Goal: Information Seeking & Learning: Learn about a topic

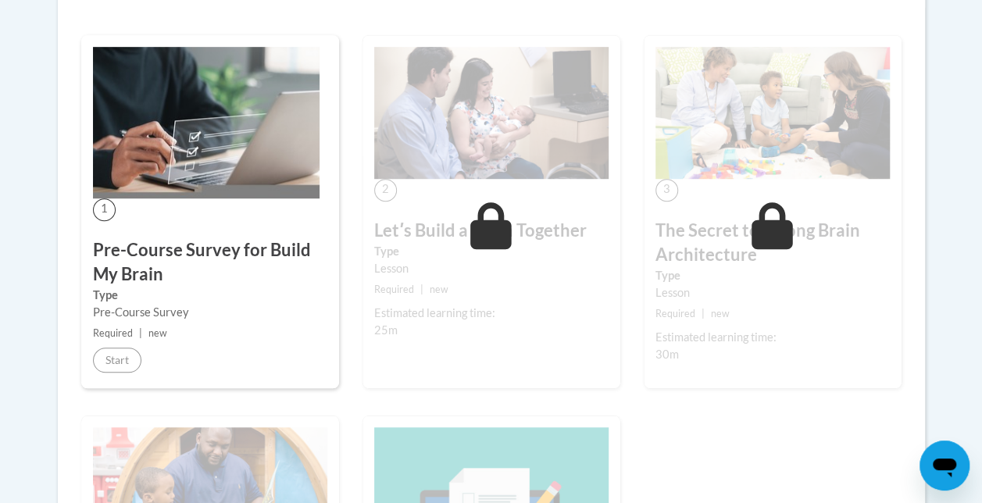
scroll to position [345, 0]
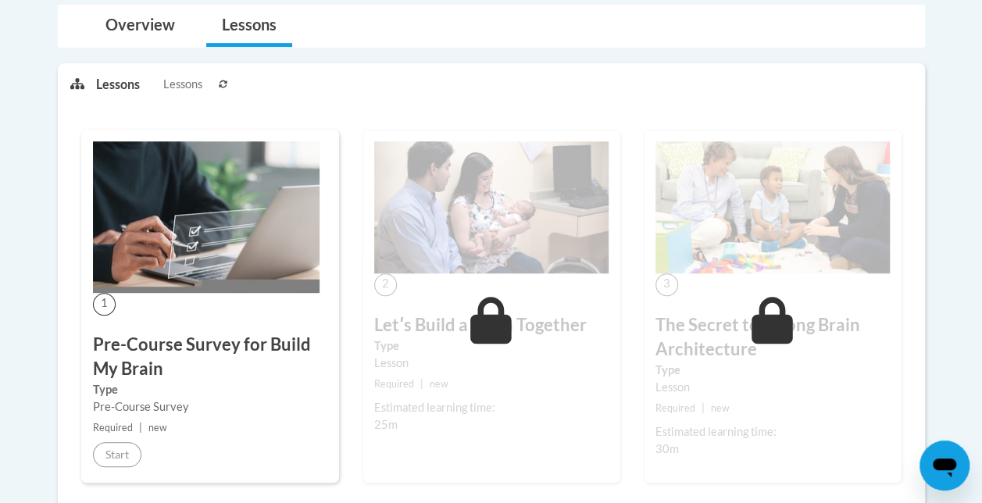
click at [261, 337] on h3 "Pre-Course Survey for Build My Brain" at bounding box center [210, 357] width 234 height 48
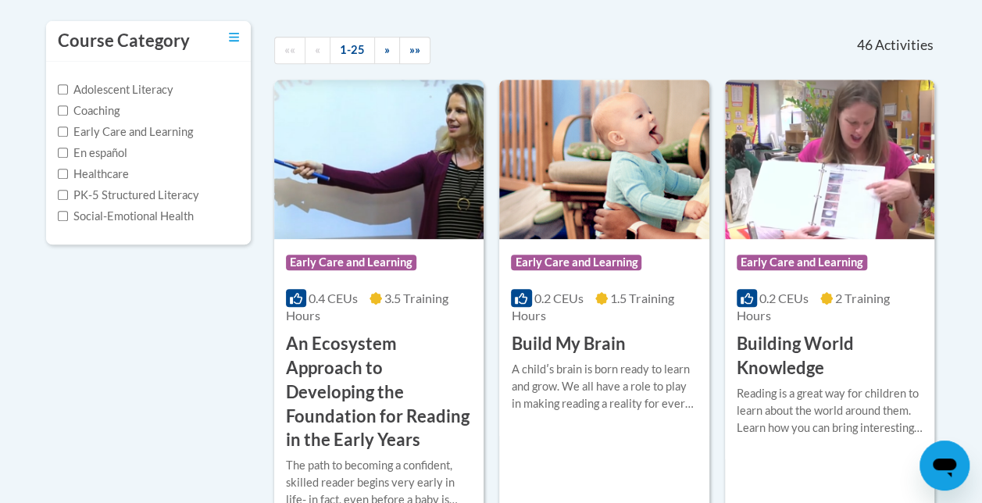
scroll to position [332, 0]
click at [572, 336] on h3 "Build My Brain" at bounding box center [568, 343] width 114 height 24
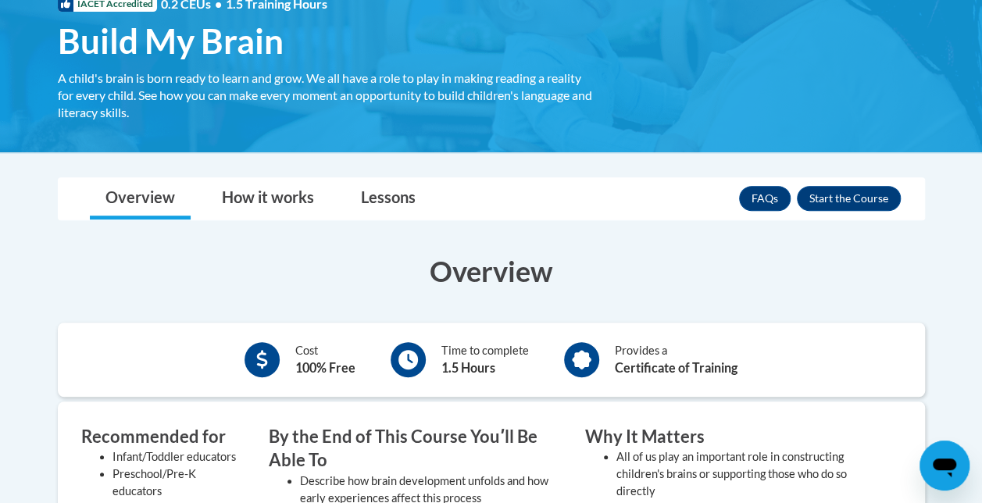
scroll to position [250, 0]
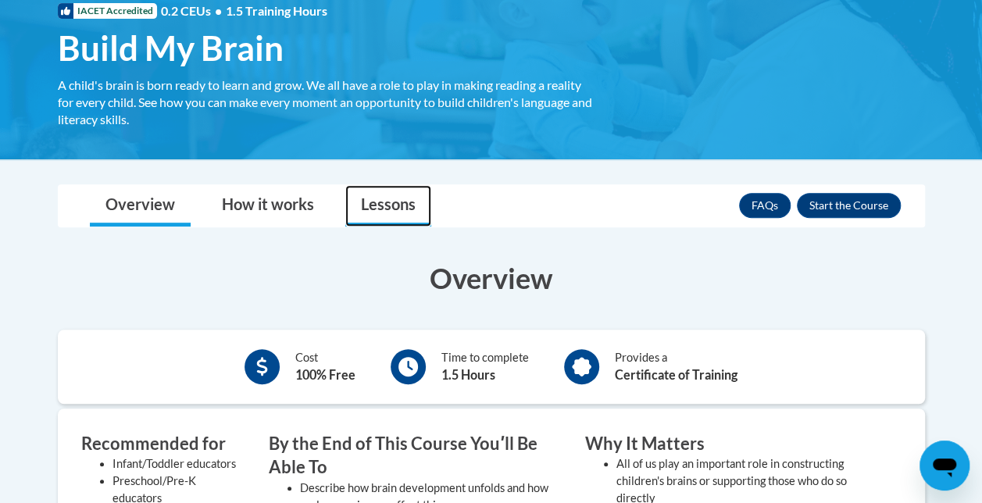
click at [363, 210] on link "Lessons" at bounding box center [388, 205] width 86 height 41
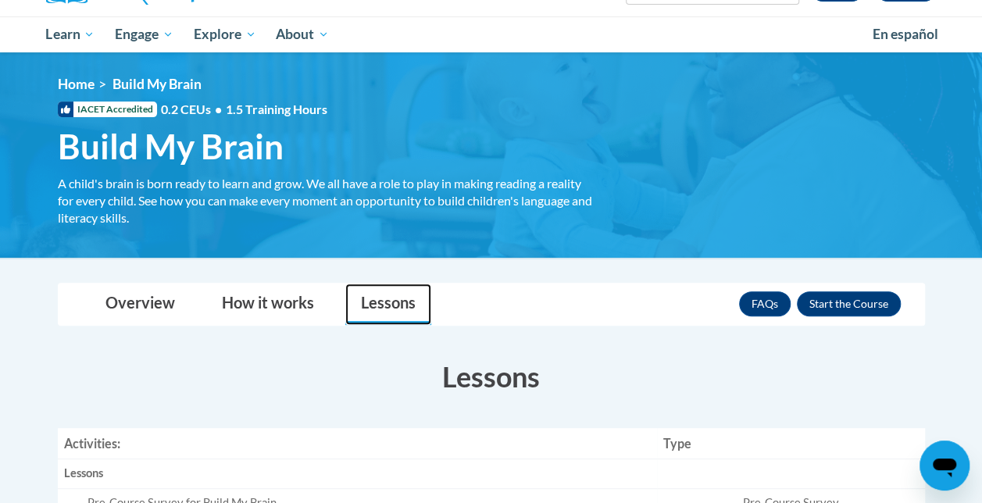
scroll to position [152, 0]
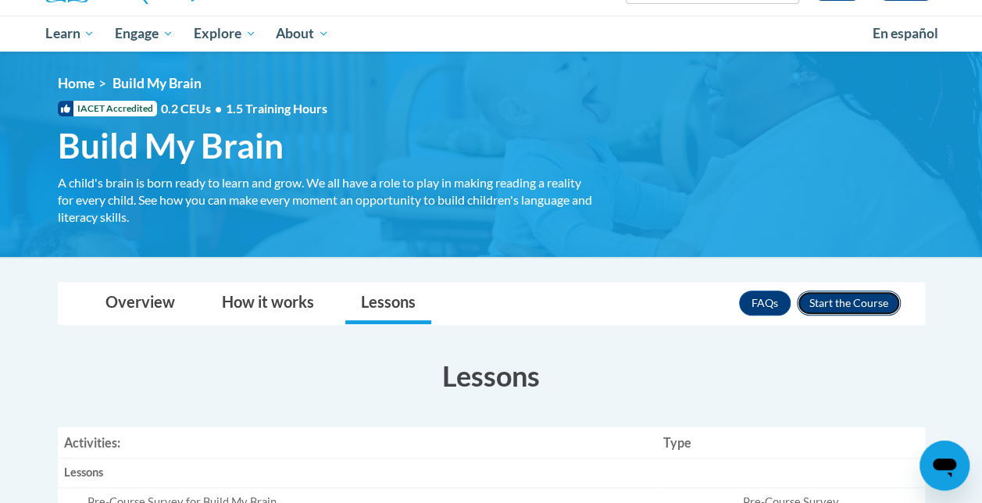
click at [843, 308] on button "Enroll" at bounding box center [849, 302] width 104 height 25
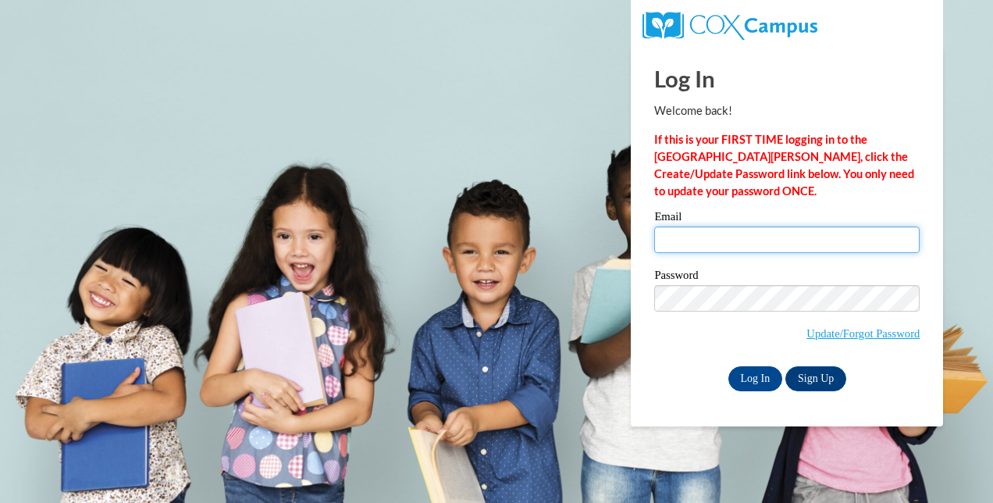
click at [826, 238] on input "Email" at bounding box center [787, 239] width 266 height 27
type input "ezperez0823@gmail.com"
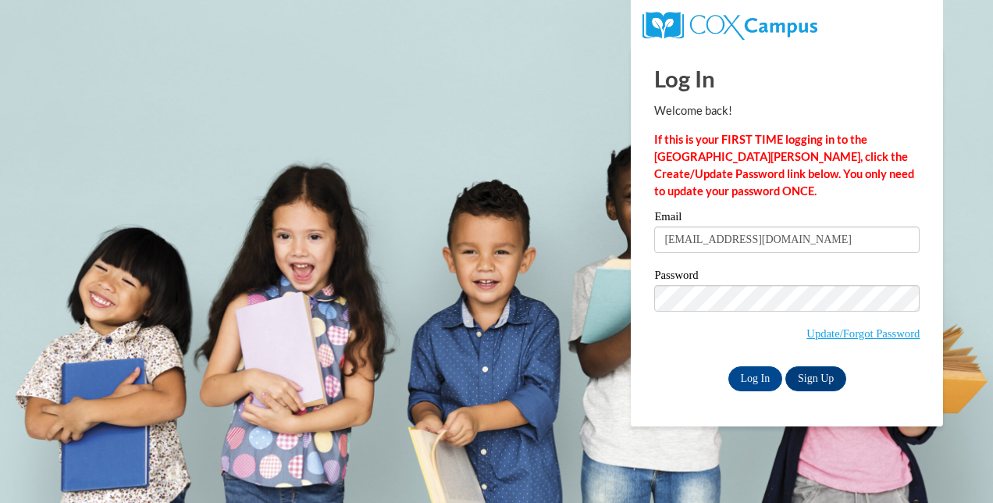
click at [765, 267] on div "Email ezperez0823@gmail.com Password Update/Forgot Password Log In Sign Up OR" at bounding box center [787, 301] width 266 height 180
click at [729, 366] on input "Log In" at bounding box center [756, 378] width 55 height 25
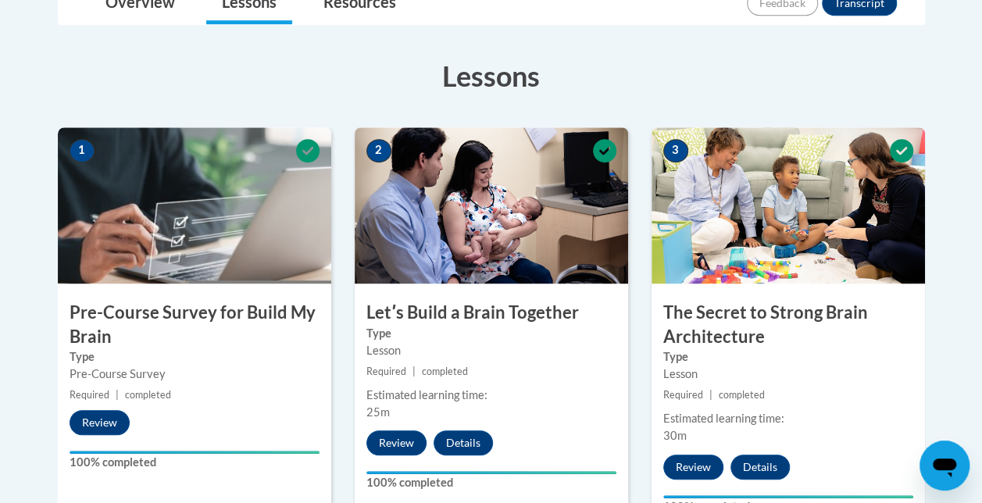
scroll to position [552, 0]
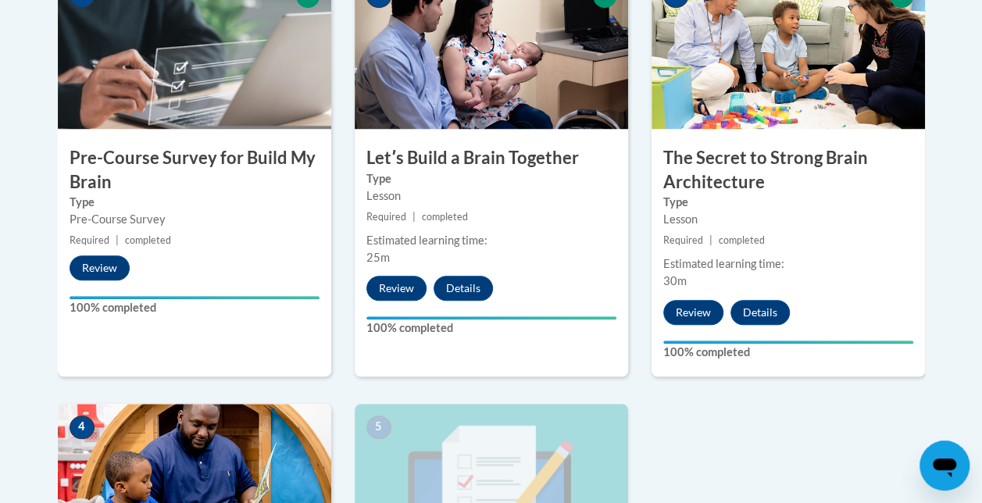
click at [511, 181] on label "Type" at bounding box center [491, 178] width 250 height 17
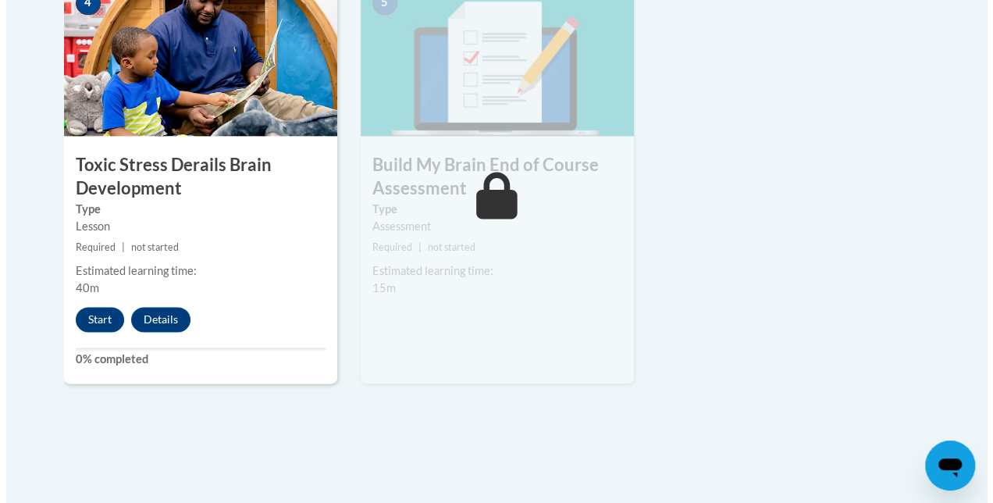
scroll to position [977, 0]
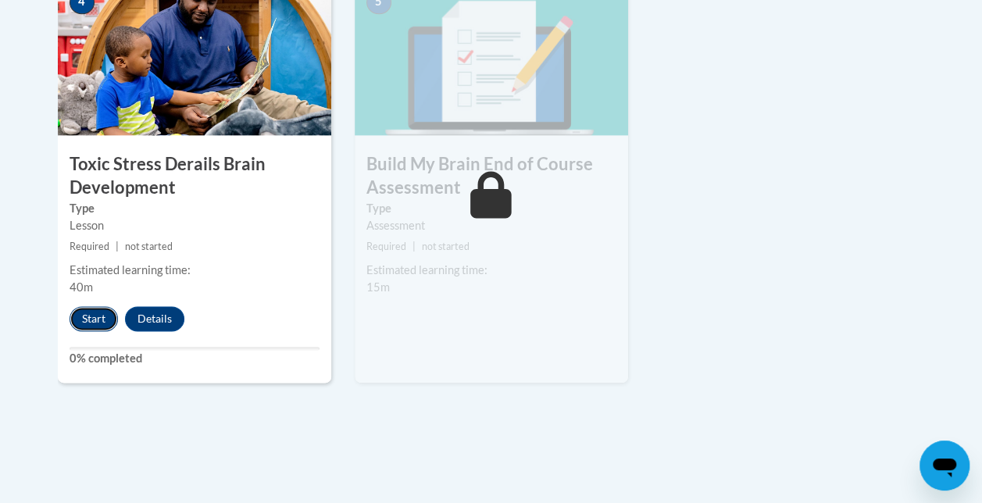
click at [104, 315] on button "Start" at bounding box center [94, 318] width 48 height 25
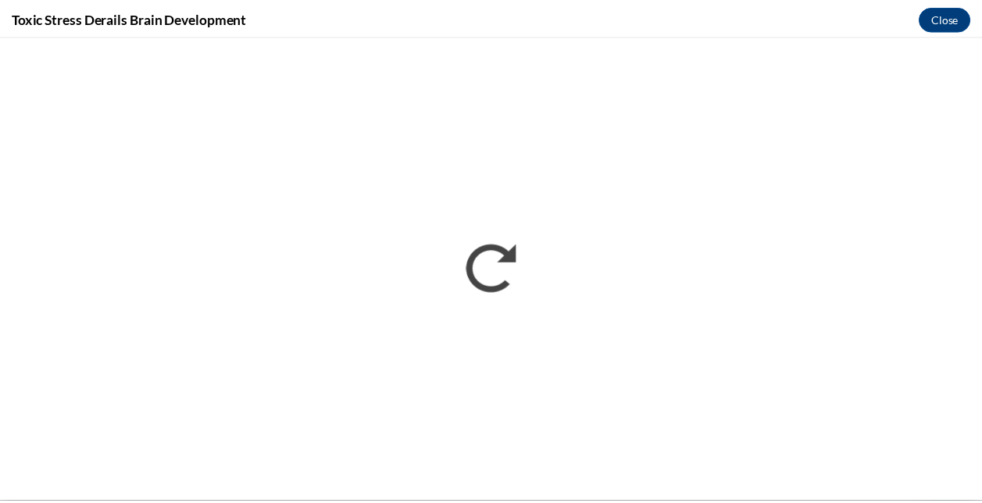
scroll to position [0, 0]
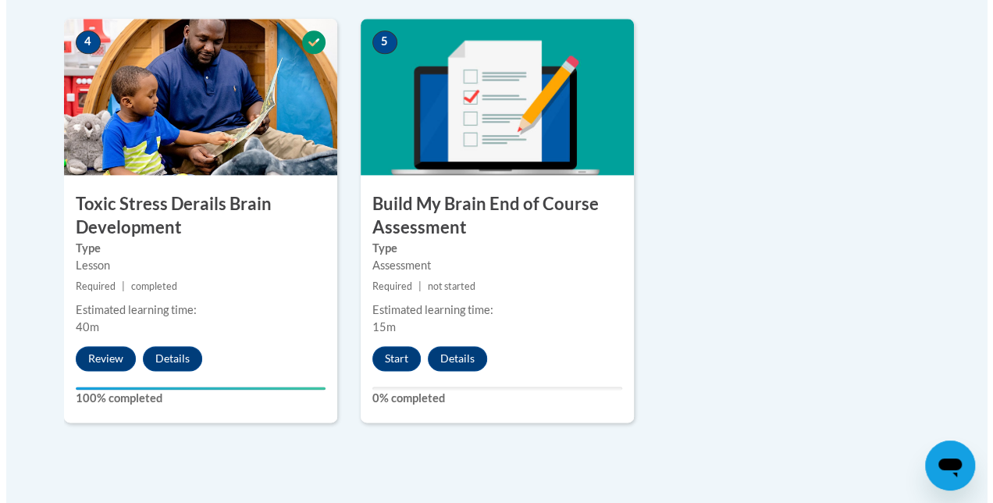
scroll to position [944, 0]
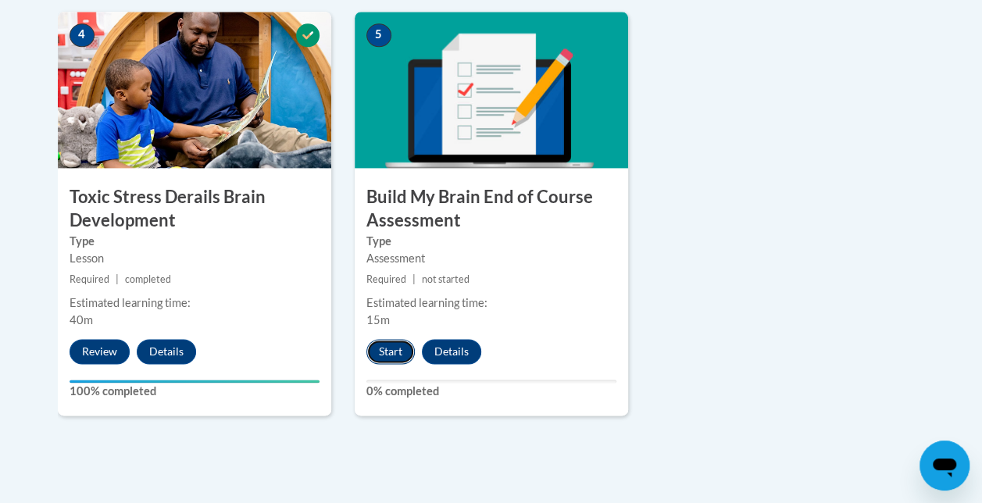
click at [386, 349] on button "Start" at bounding box center [390, 351] width 48 height 25
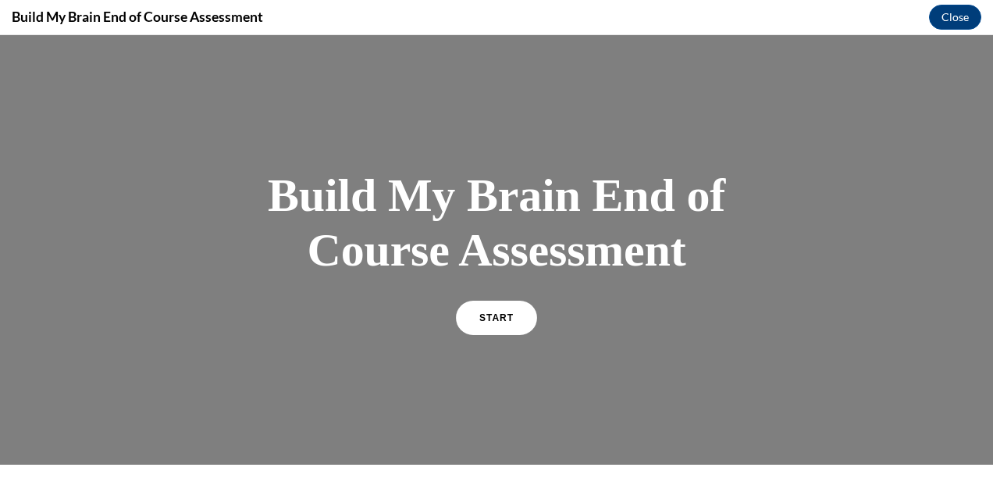
scroll to position [203, 0]
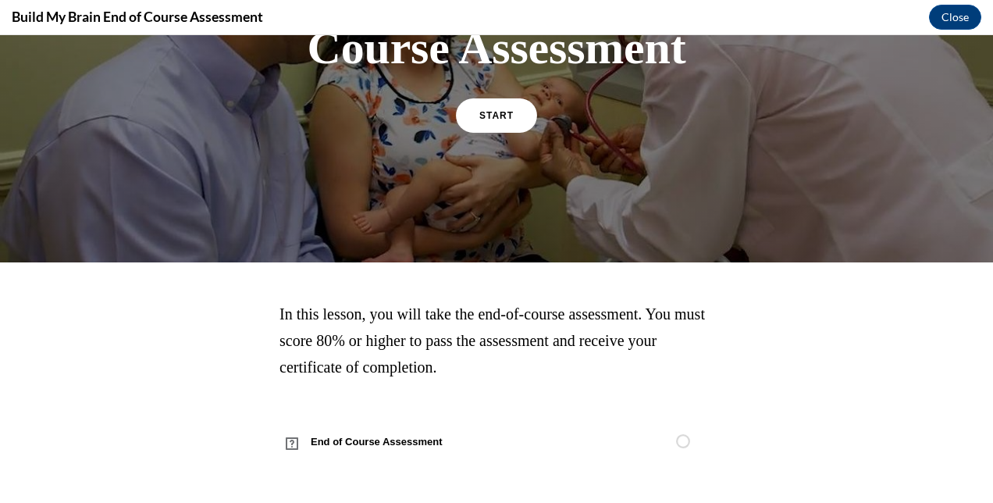
click at [520, 130] on div "START" at bounding box center [496, 122] width 81 height 48
click at [500, 119] on link "START" at bounding box center [496, 115] width 85 height 36
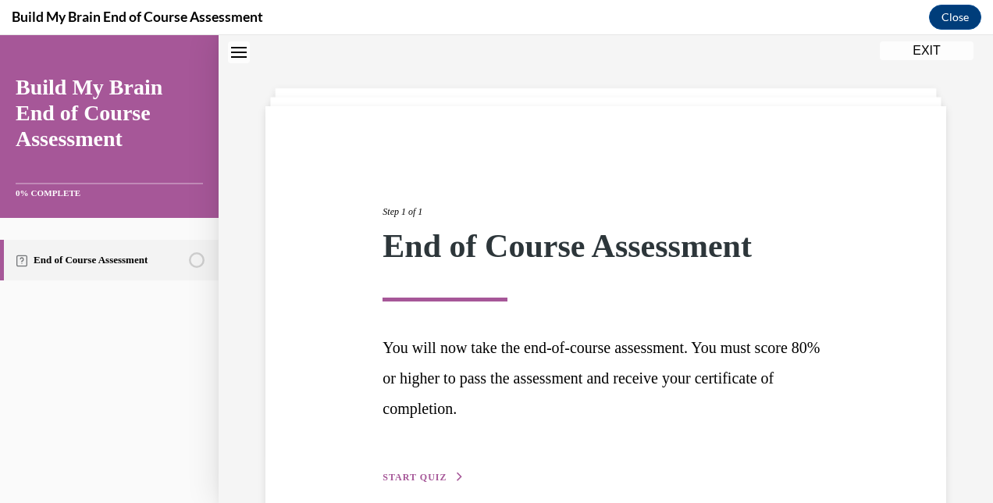
scroll to position [124, 0]
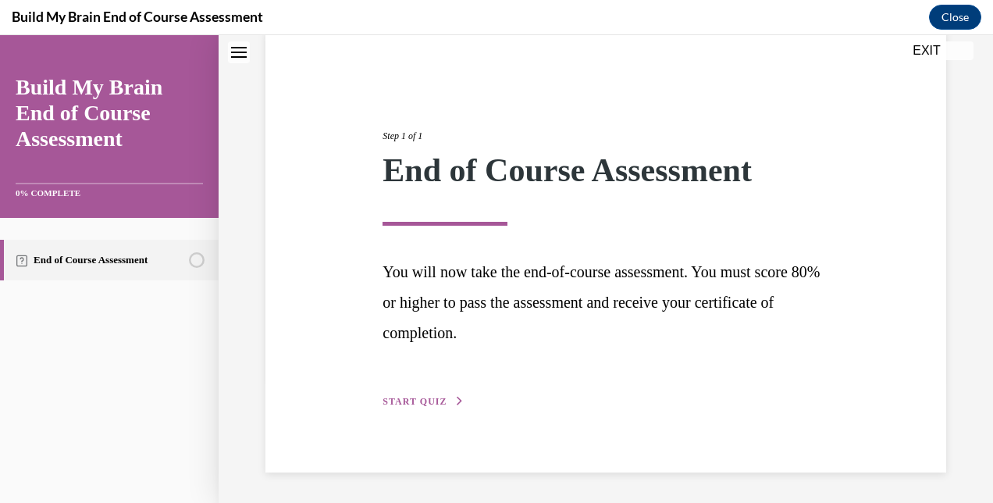
click at [419, 402] on span "START QUIZ" at bounding box center [415, 401] width 64 height 11
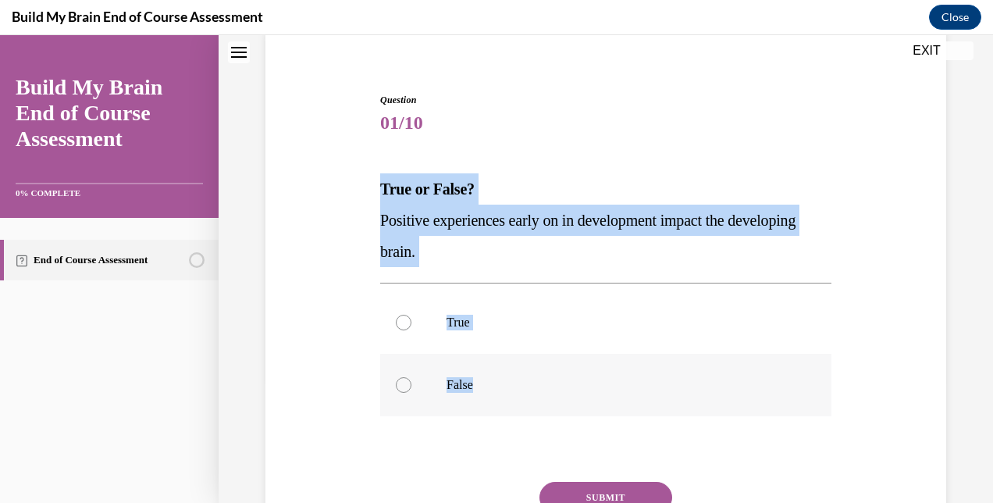
copy div "True or False? Positive experiences early on in development impact the developi…"
drag, startPoint x: 380, startPoint y: 189, endPoint x: 542, endPoint y: 375, distance: 246.8
click at [542, 375] on div "Question 01/10 True or False? Positive experiences early on in development impa…" at bounding box center [605, 351] width 451 height 517
click at [428, 327] on label "True" at bounding box center [605, 322] width 451 height 62
click at [412, 327] on input "True" at bounding box center [404, 323] width 16 height 16
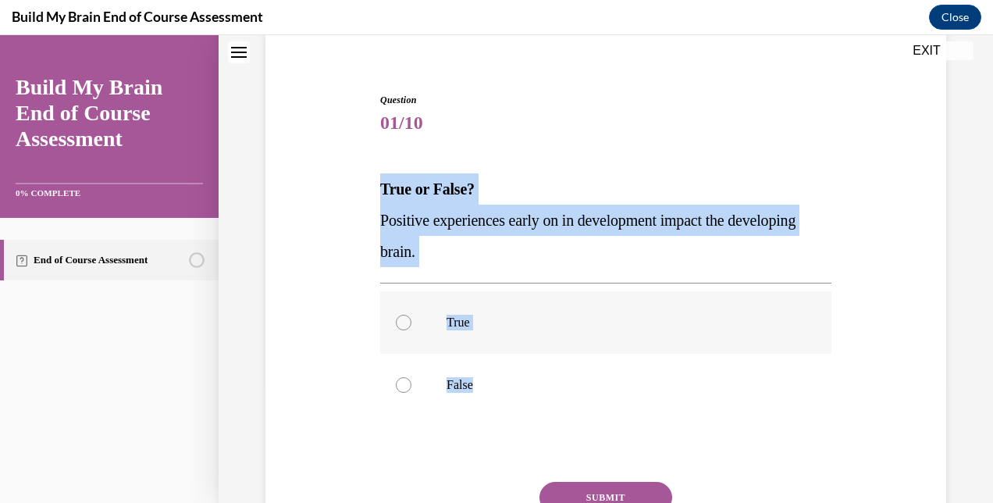
radio input "true"
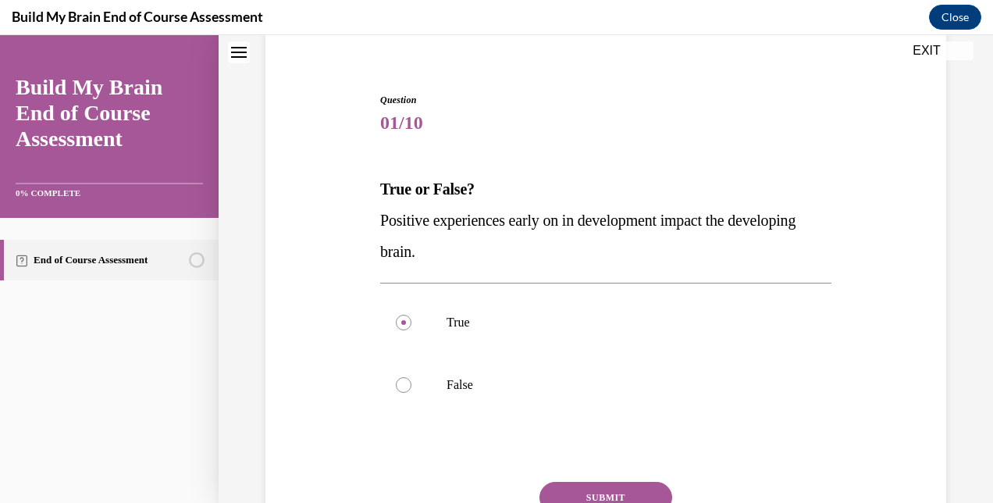
click at [619, 487] on button "SUBMIT" at bounding box center [606, 497] width 133 height 31
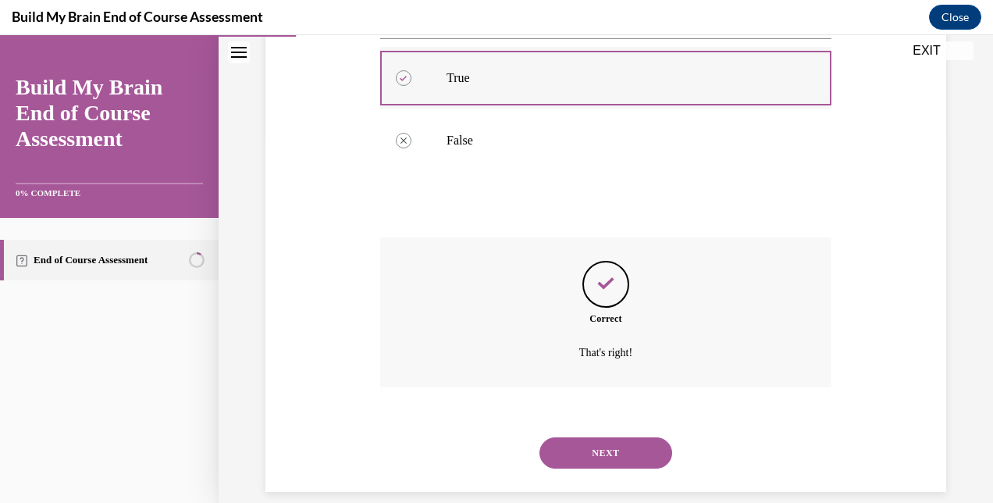
scroll to position [388, 0]
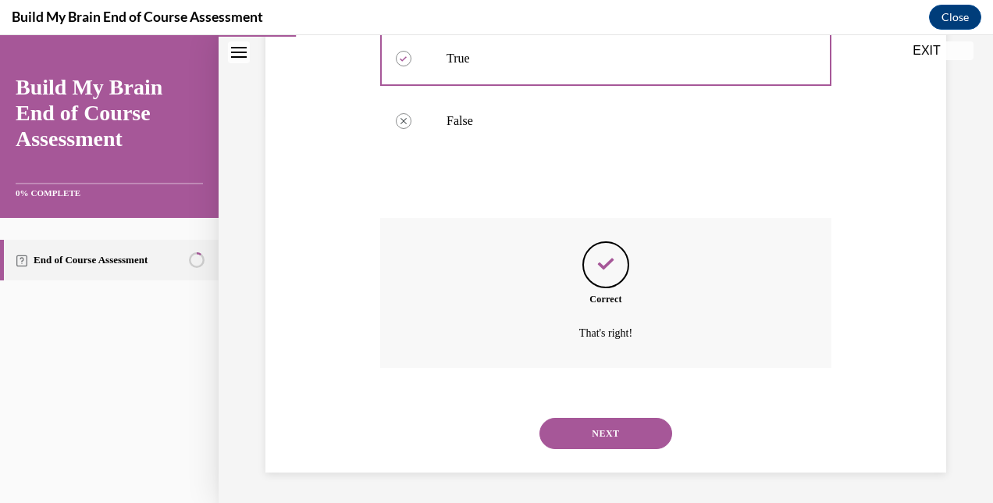
click at [587, 435] on button "NEXT" at bounding box center [606, 433] width 133 height 31
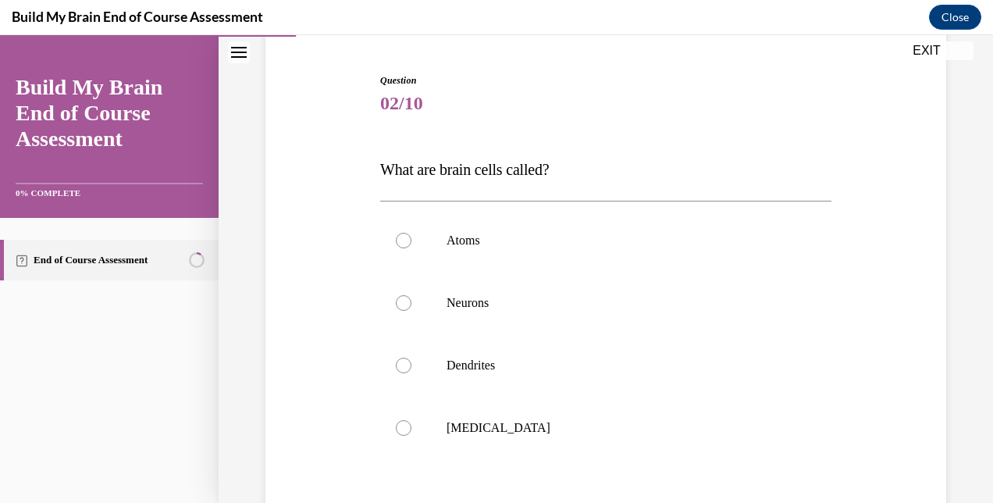
scroll to position [150, 0]
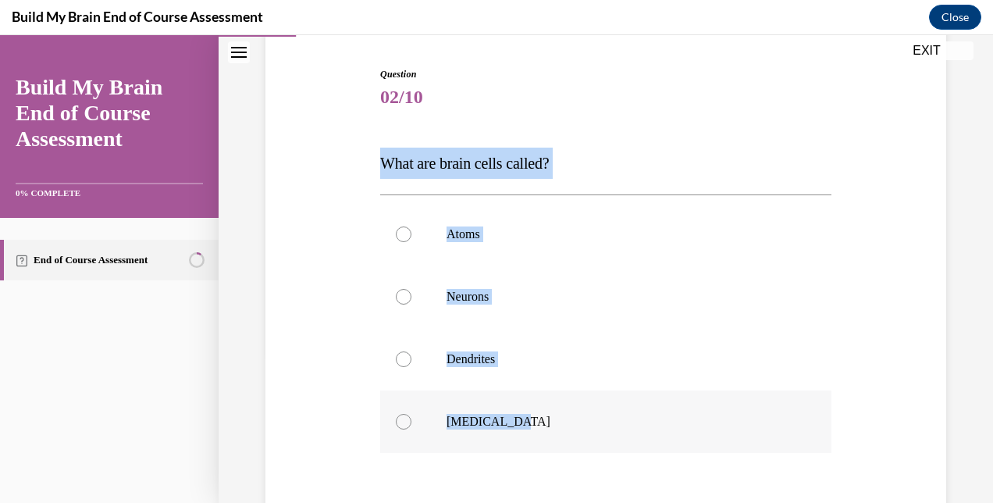
copy div "What are brain cells called? Atoms Neurons Dendrites Grey matter"
drag, startPoint x: 377, startPoint y: 157, endPoint x: 553, endPoint y: 439, distance: 332.2
click at [553, 439] on div "Question 02/10 What are brain cells called? Atoms Neurons Dendrites Grey matter…" at bounding box center [605, 345] width 459 height 603
click at [472, 296] on p "Neurons" at bounding box center [620, 297] width 346 height 16
click at [412, 296] on input "Neurons" at bounding box center [404, 297] width 16 height 16
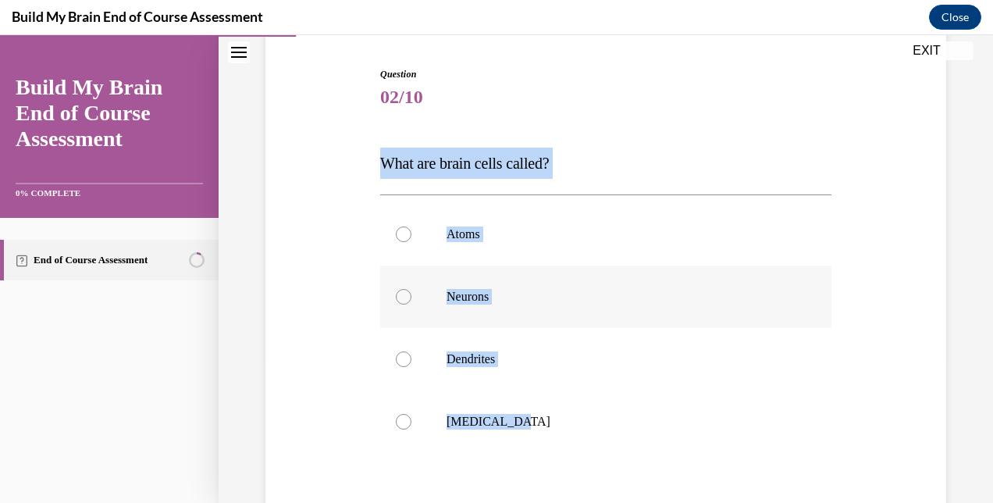
radio input "true"
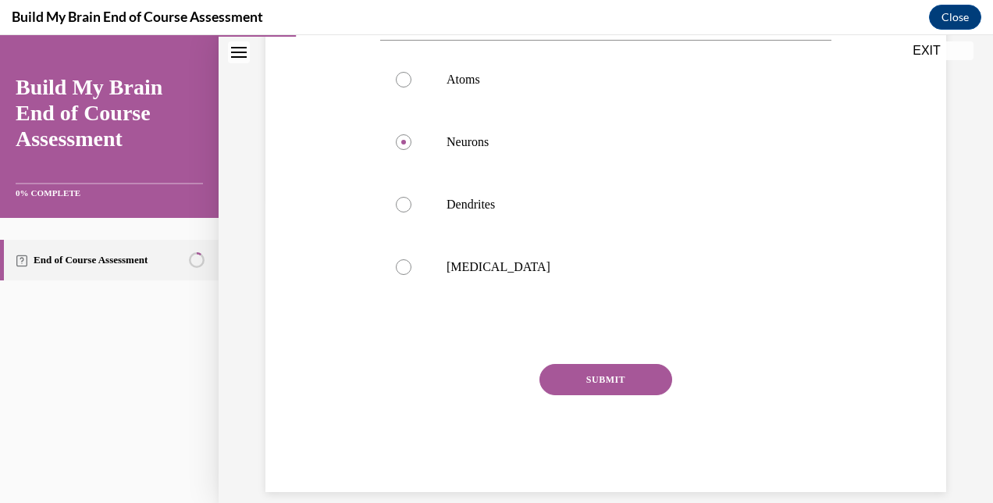
click at [565, 369] on button "SUBMIT" at bounding box center [606, 379] width 133 height 31
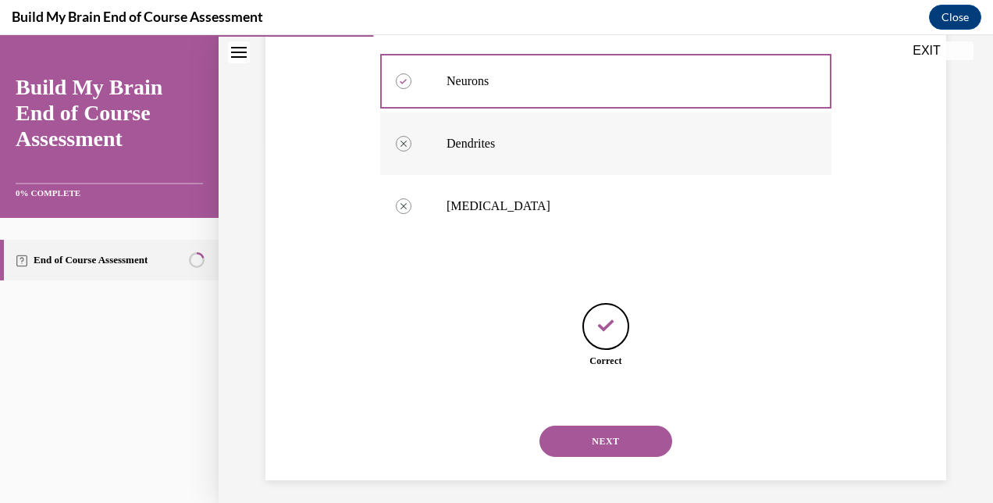
scroll to position [373, 0]
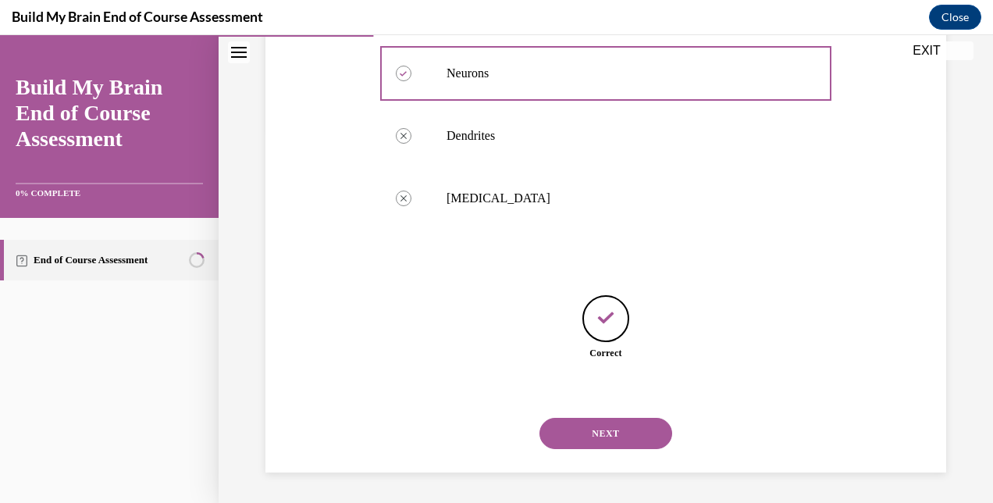
click at [606, 439] on button "NEXT" at bounding box center [606, 433] width 133 height 31
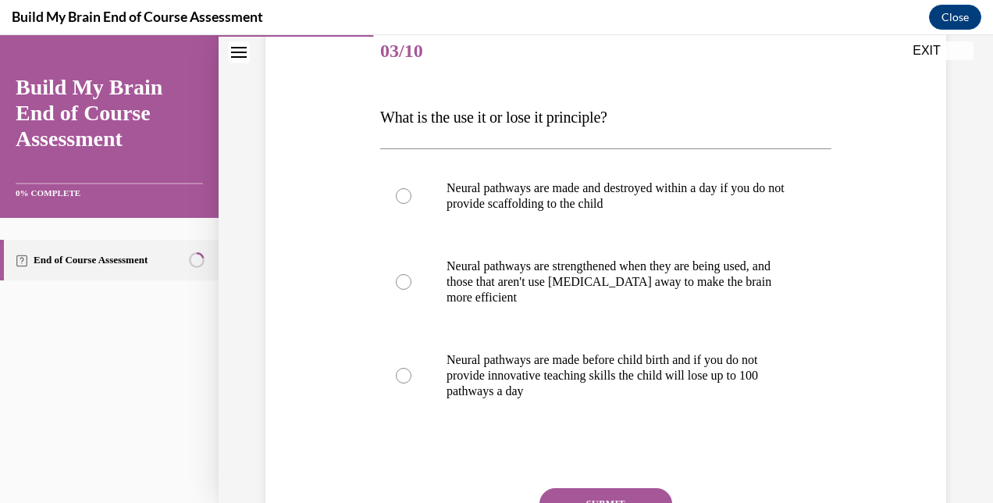
scroll to position [198, 0]
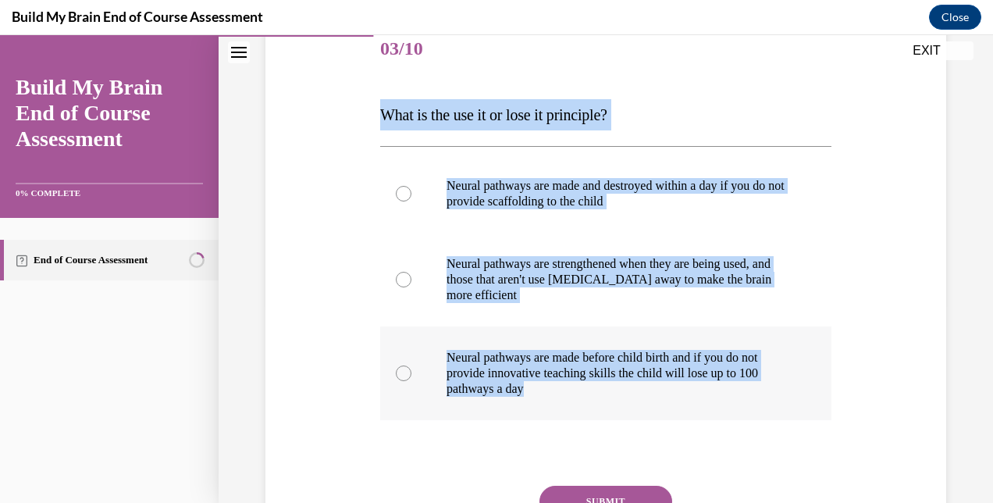
copy div "What is the use it or lose it principle? Neural pathways are made and destroyed…"
drag, startPoint x: 375, startPoint y: 107, endPoint x: 776, endPoint y: 405, distance: 499.6
click at [776, 405] on div "Question 03/10 What is the use it or lose it principle? Neural pathways are mad…" at bounding box center [605, 304] width 459 height 618
click at [572, 287] on p "Neural pathways are strengthened when they are being used, and those that aren'…" at bounding box center [620, 279] width 346 height 47
click at [412, 287] on input "Neural pathways are strengthened when they are being used, and those that aren'…" at bounding box center [404, 280] width 16 height 16
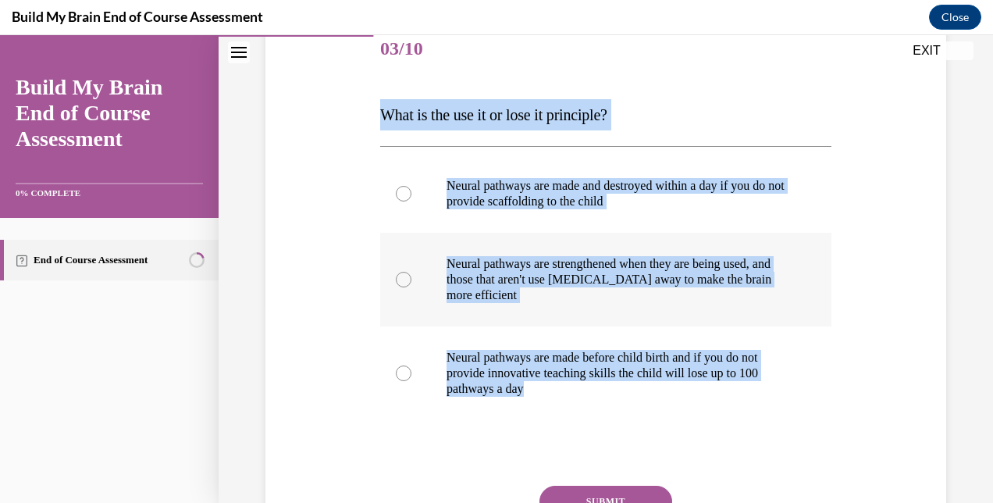
radio input "true"
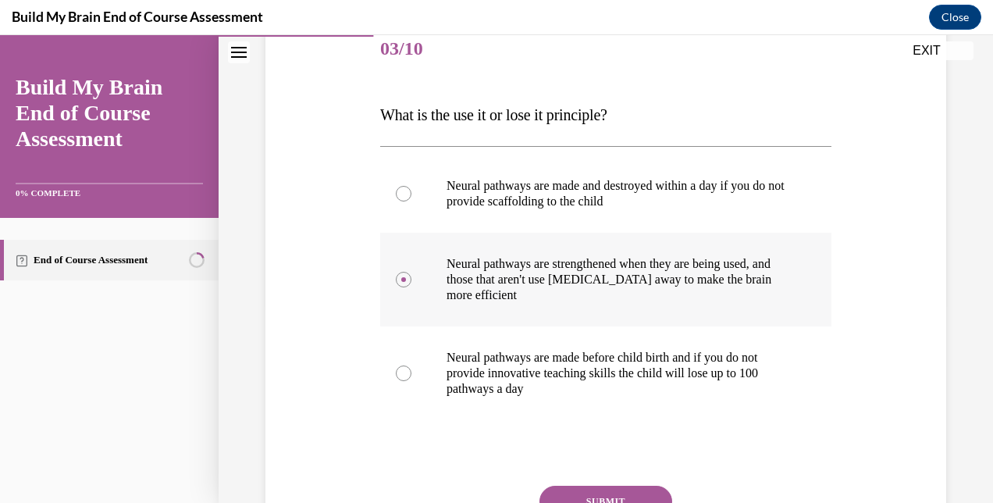
scroll to position [340, 0]
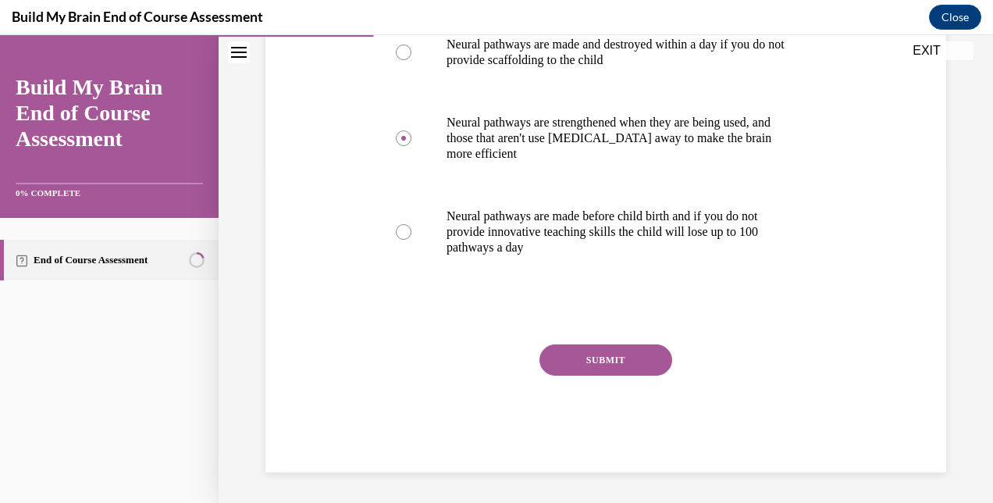
click at [575, 345] on button "SUBMIT" at bounding box center [606, 359] width 133 height 31
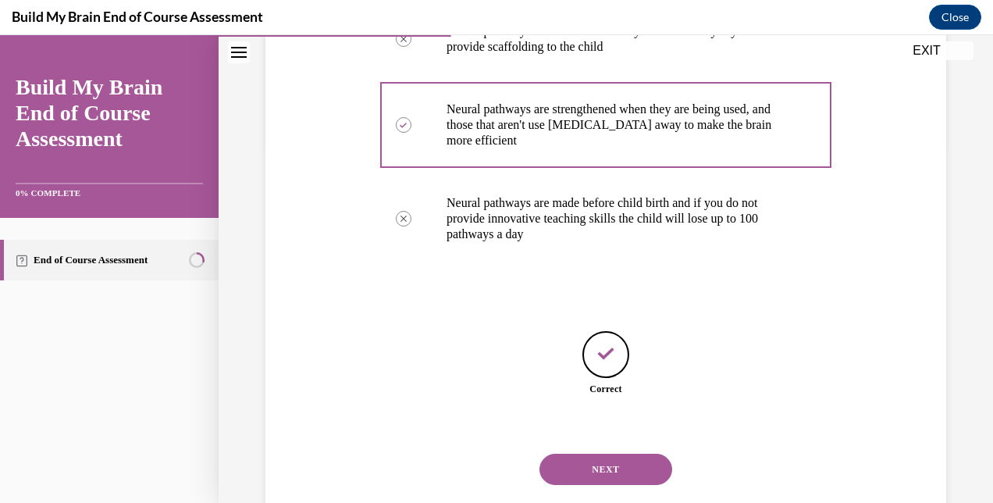
scroll to position [351, 0]
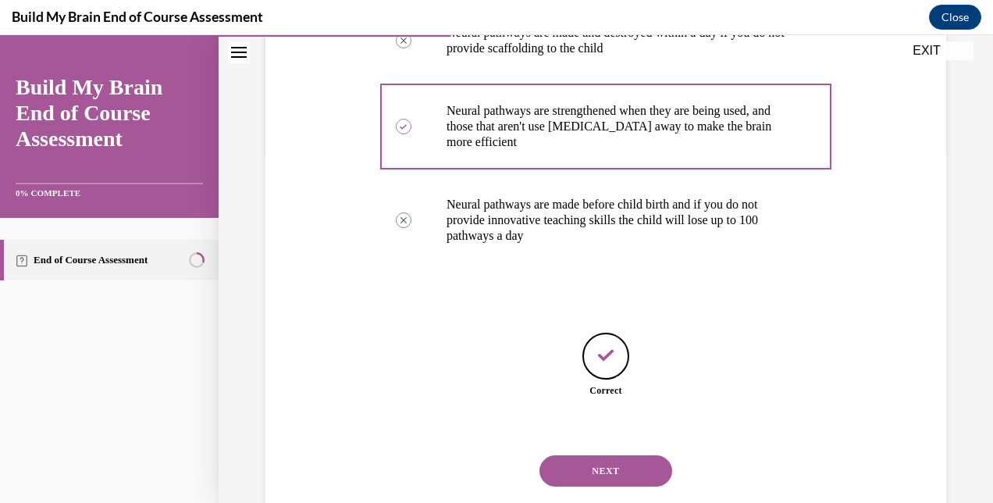
click at [608, 464] on button "NEXT" at bounding box center [606, 470] width 133 height 31
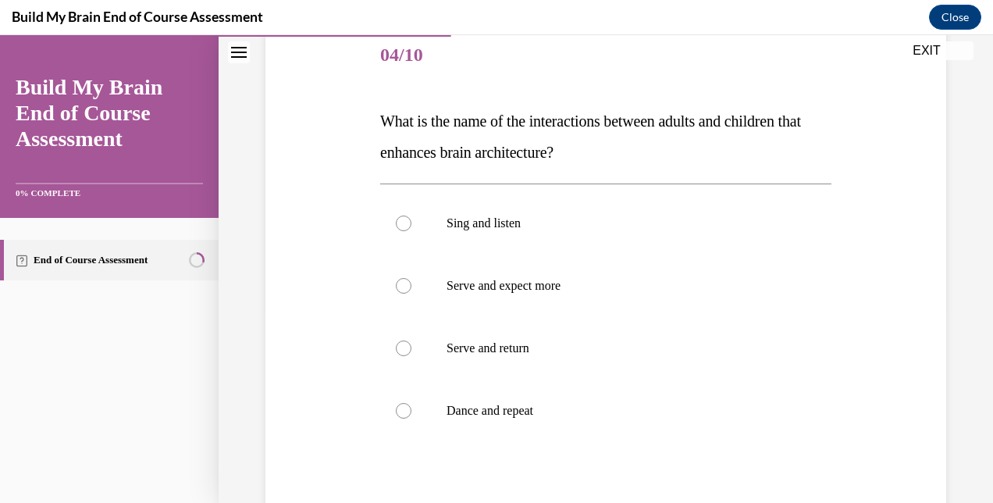
scroll to position [194, 0]
click at [519, 162] on p "What is the name of the interactions between adults and children that enhances …" at bounding box center [605, 135] width 451 height 62
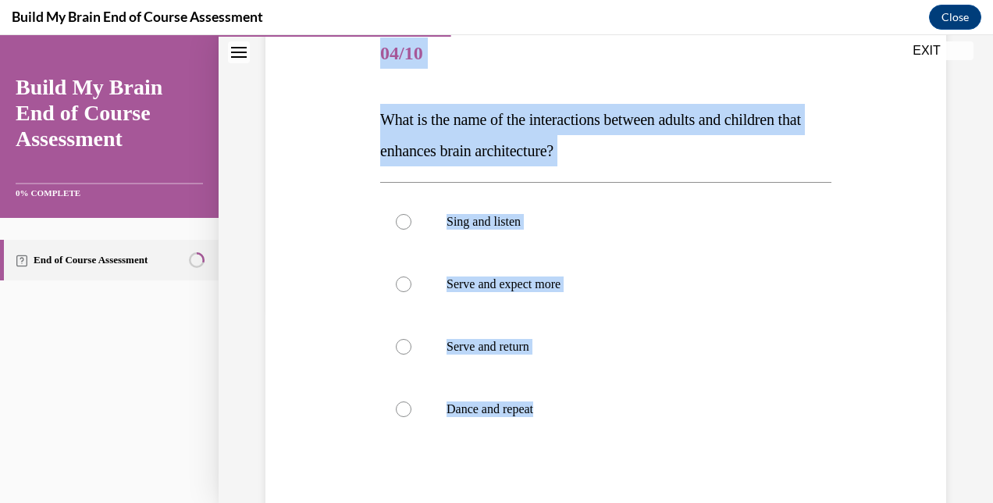
copy div "04/10 What is the name of the interactions between adults and children that enh…"
drag, startPoint x: 376, startPoint y: 46, endPoint x: 661, endPoint y: 483, distance: 521.3
click at [661, 483] on div "Question 04/10 What is the name of the interactions between adults and children…" at bounding box center [605, 317] width 459 height 634
click at [506, 339] on p "Serve and return" at bounding box center [620, 347] width 346 height 16
click at [412, 339] on input "Serve and return" at bounding box center [404, 347] width 16 height 16
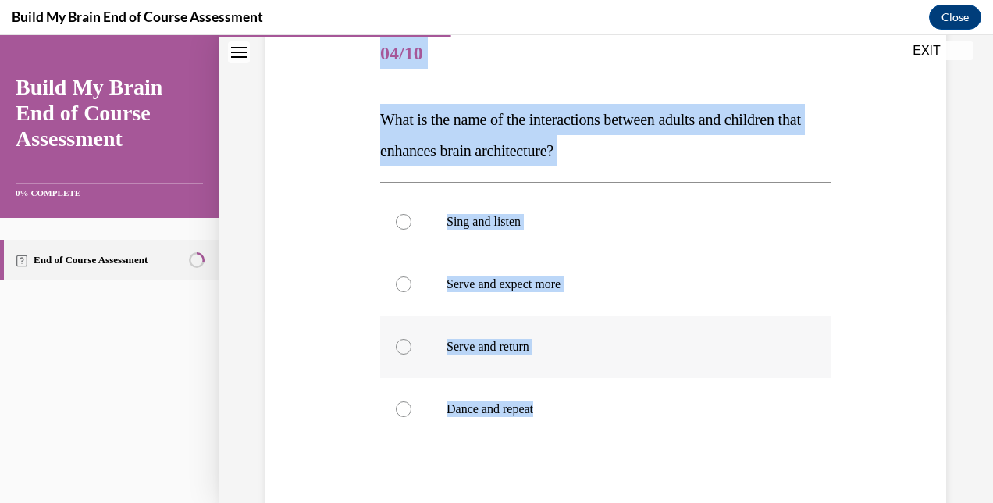
radio input "true"
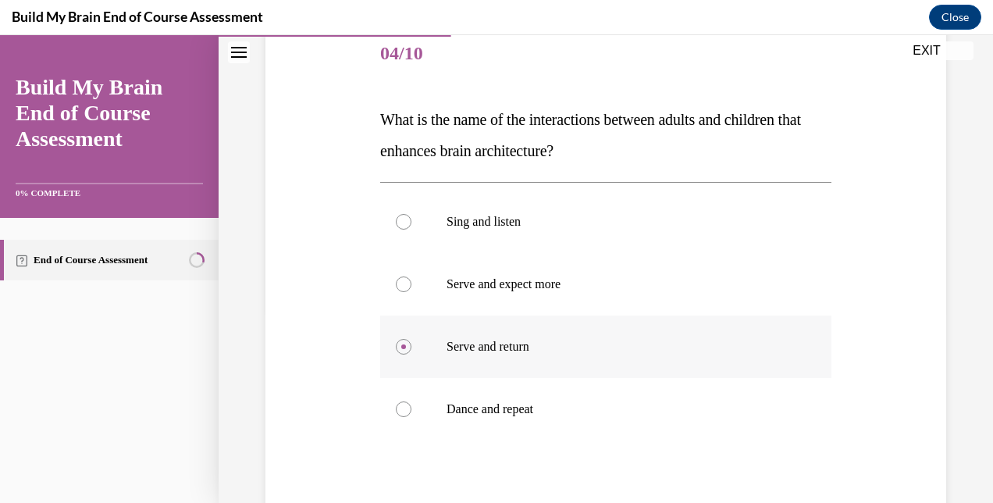
scroll to position [355, 0]
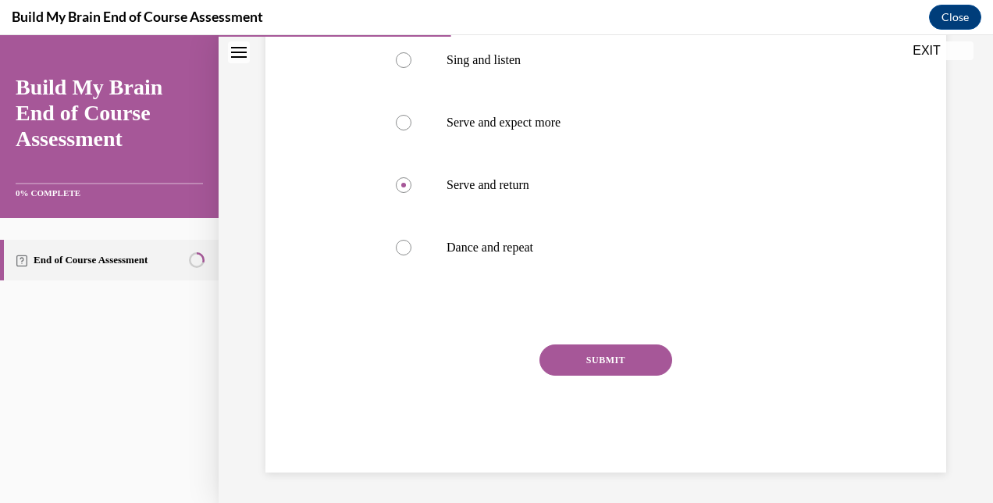
click at [587, 350] on button "SUBMIT" at bounding box center [606, 359] width 133 height 31
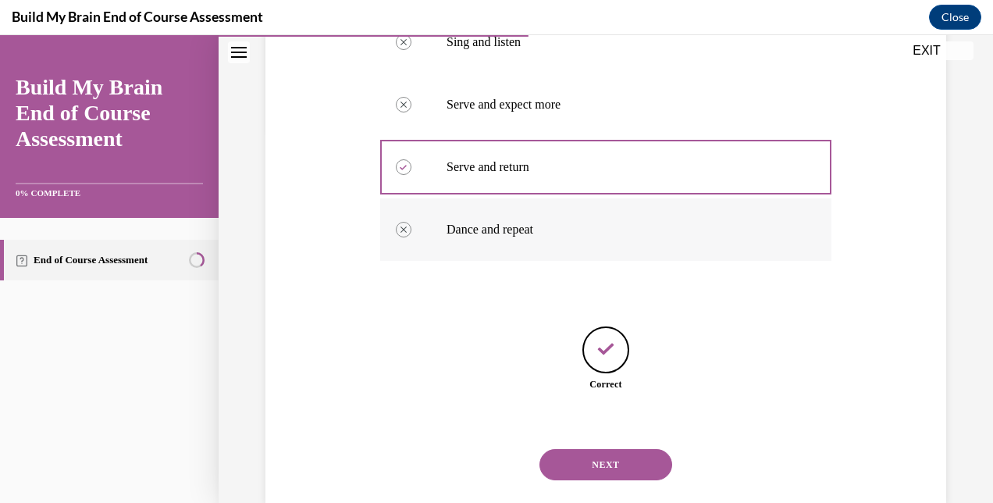
scroll to position [405, 0]
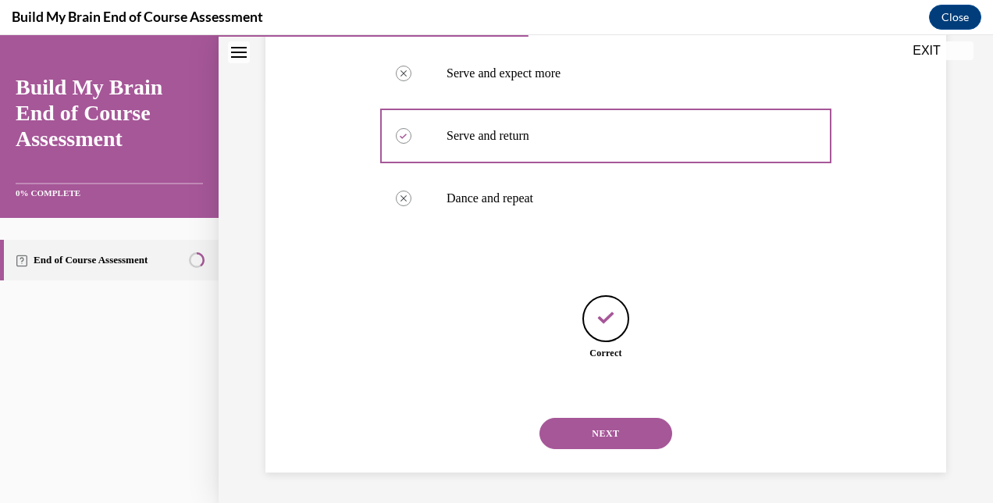
click at [598, 416] on div "NEXT" at bounding box center [605, 433] width 451 height 62
click at [600, 433] on button "NEXT" at bounding box center [606, 433] width 133 height 31
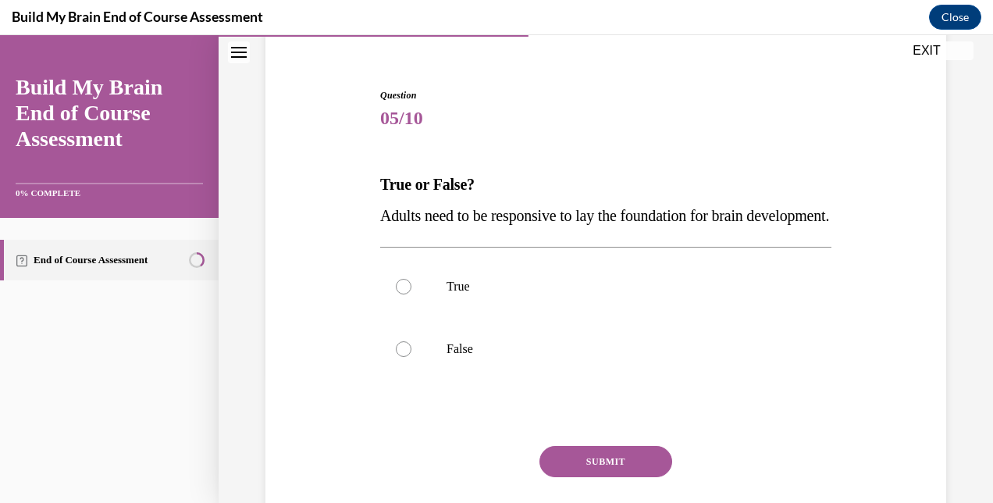
scroll to position [130, 0]
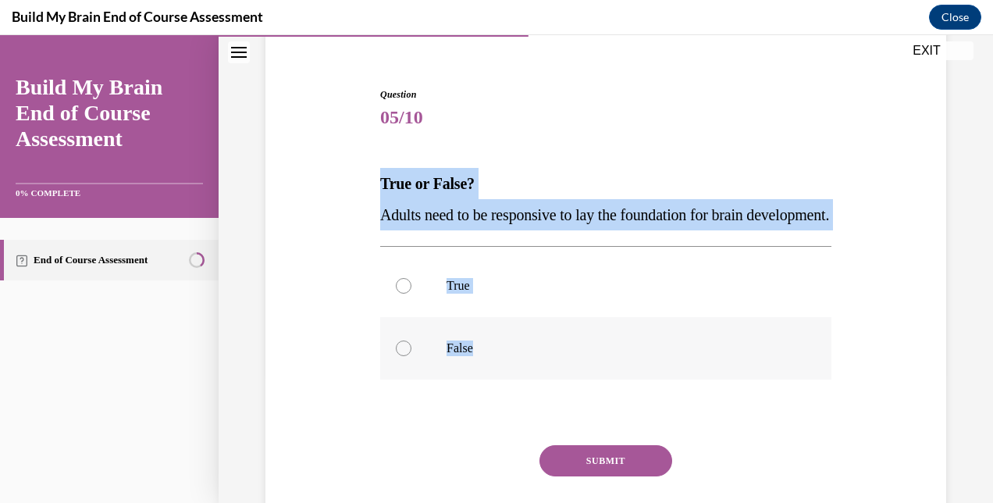
copy div "True or False? Adults need to be responsive to lay the foundation for brain dev…"
drag, startPoint x: 379, startPoint y: 182, endPoint x: 636, endPoint y: 401, distance: 338.0
click at [636, 401] on div "Question 05/10 True or False? Adults need to be responsive to lay the foundatio…" at bounding box center [605, 330] width 451 height 486
click at [636, 380] on label "False" at bounding box center [605, 348] width 451 height 62
click at [412, 356] on input "False" at bounding box center [404, 348] width 16 height 16
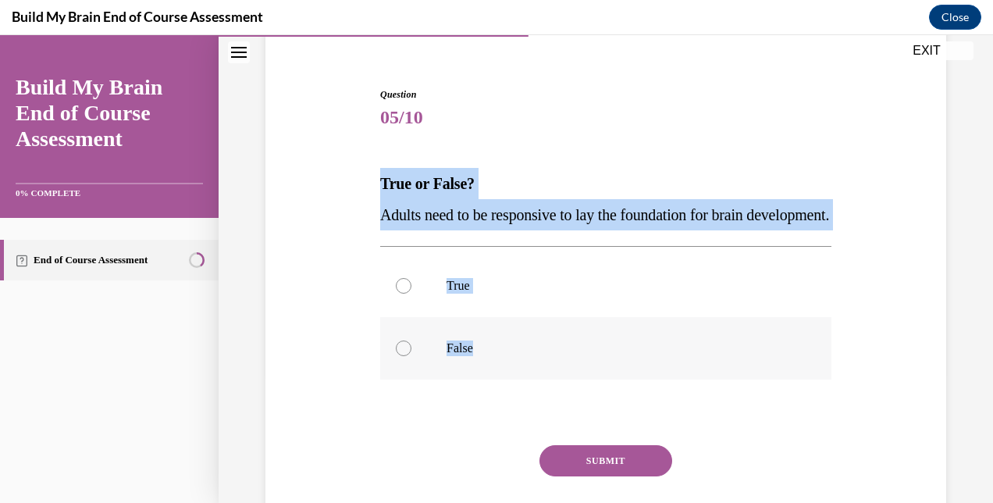
radio input "true"
click at [430, 311] on label "True" at bounding box center [605, 286] width 451 height 62
click at [412, 294] on input "True" at bounding box center [404, 286] width 16 height 16
radio input "true"
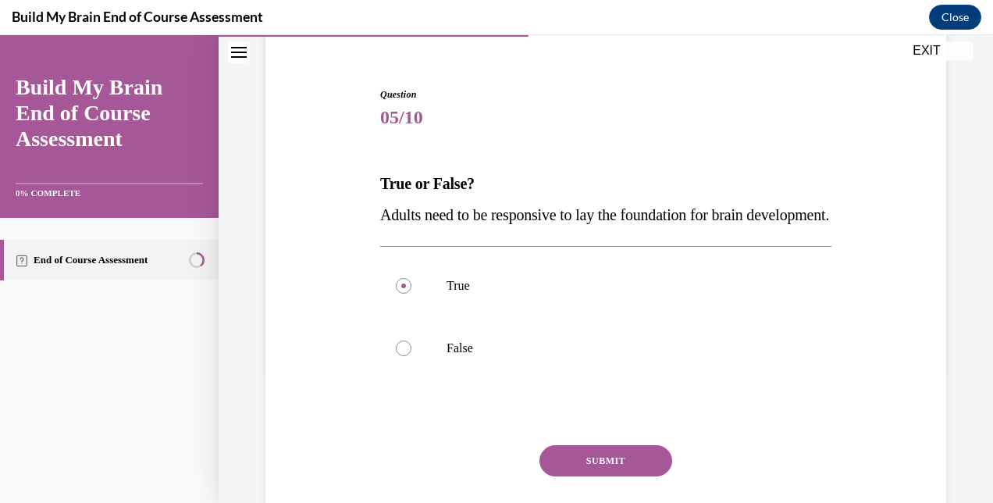
click at [561, 476] on button "SUBMIT" at bounding box center [606, 460] width 133 height 31
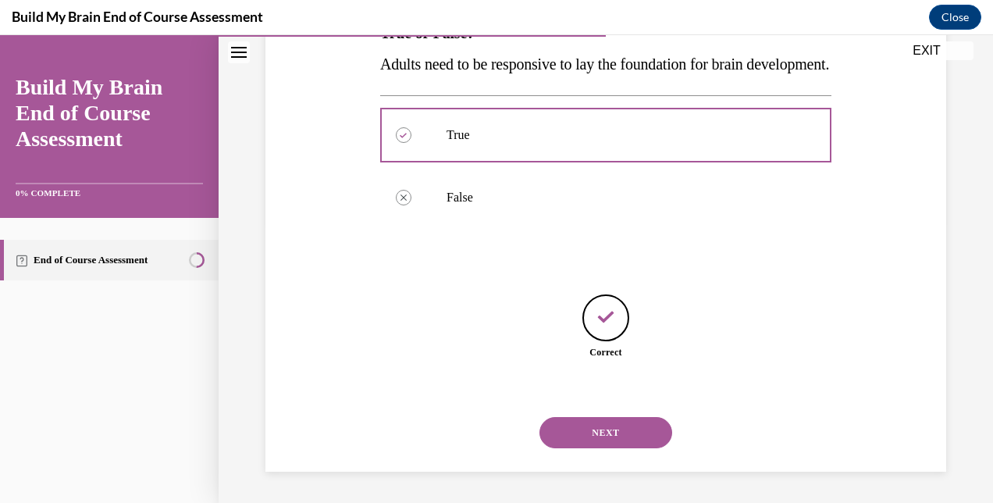
scroll to position [311, 0]
click at [559, 461] on div "NEXT" at bounding box center [605, 432] width 451 height 62
click at [574, 427] on button "NEXT" at bounding box center [606, 432] width 133 height 31
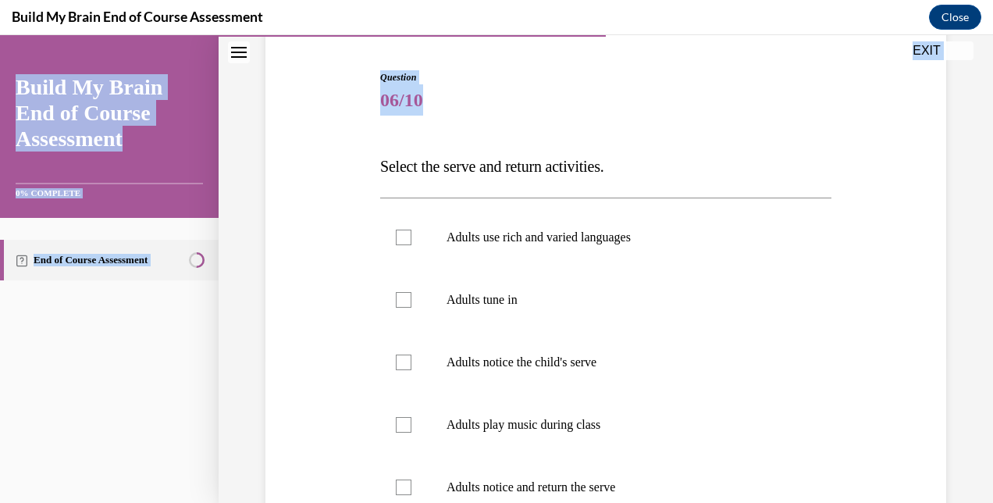
scroll to position [449, 0]
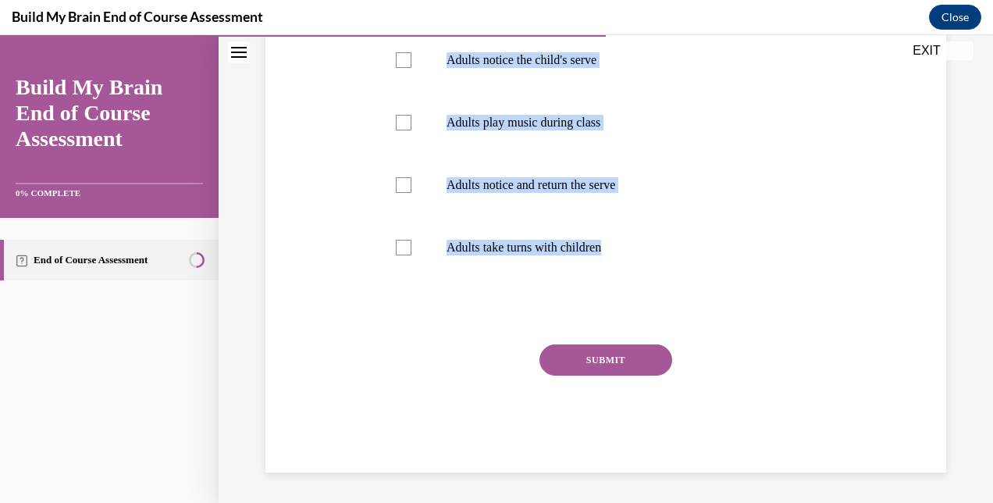
copy div "Select the serve and return activities. Adults use rich and varied languages Ad…"
drag, startPoint x: 378, startPoint y: 159, endPoint x: 804, endPoint y: 305, distance: 450.9
click at [804, 305] on div "Question 06/10 Select the serve and return activities. Adults use rich and vari…" at bounding box center [605, 120] width 451 height 704
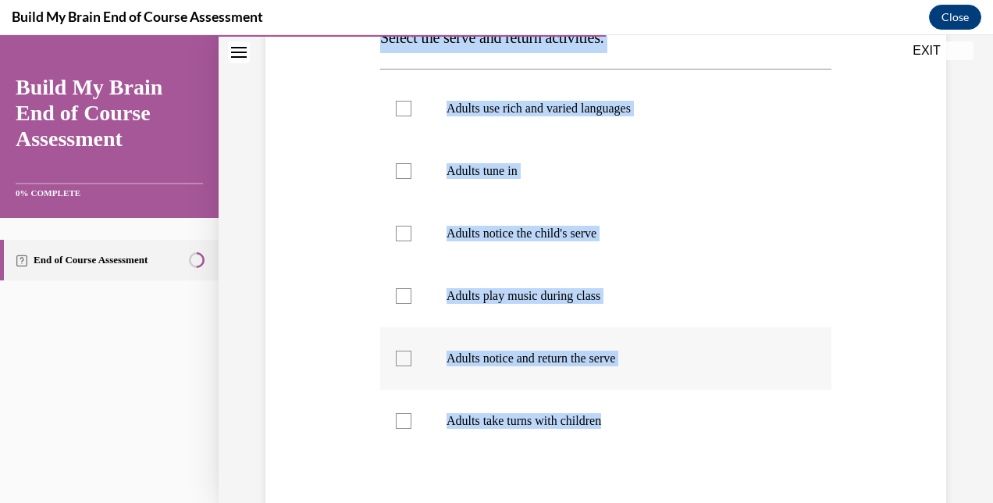
scroll to position [267, 0]
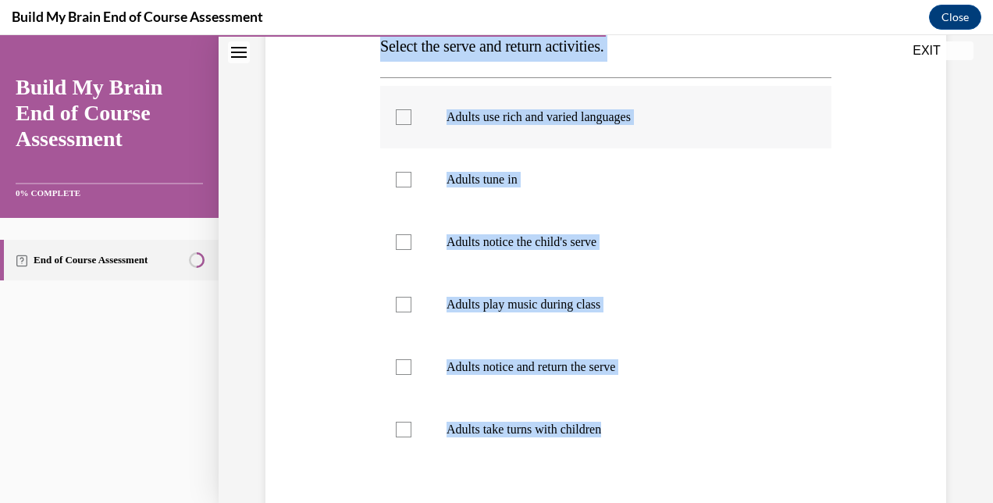
click at [550, 130] on label "Adults use rich and varied languages" at bounding box center [605, 117] width 451 height 62
click at [412, 125] on input "Adults use rich and varied languages" at bounding box center [404, 117] width 16 height 16
checkbox input "true"
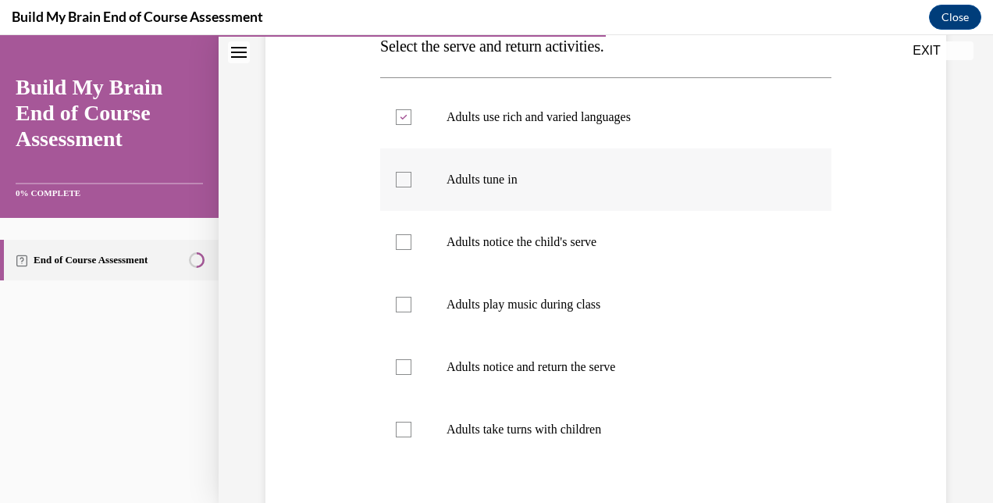
click at [538, 167] on label "Adults tune in" at bounding box center [605, 179] width 451 height 62
click at [412, 172] on input "Adults tune in" at bounding box center [404, 180] width 16 height 16
checkbox input "true"
click at [539, 225] on label "Adults notice the child's serve" at bounding box center [605, 242] width 451 height 62
click at [412, 234] on input "Adults notice the child's serve" at bounding box center [404, 242] width 16 height 16
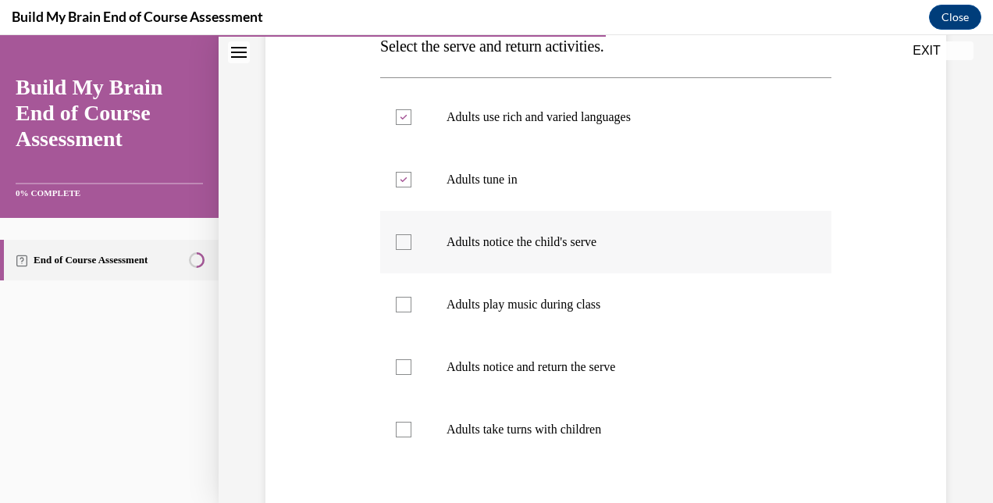
checkbox input "true"
click at [528, 351] on label "Adults notice and return the serve" at bounding box center [605, 367] width 451 height 62
click at [412, 359] on input "Adults notice and return the serve" at bounding box center [404, 367] width 16 height 16
click at [525, 393] on label "Adults notice and return the serve" at bounding box center [605, 367] width 451 height 62
click at [412, 375] on input "Adults notice and return the serve" at bounding box center [404, 367] width 16 height 16
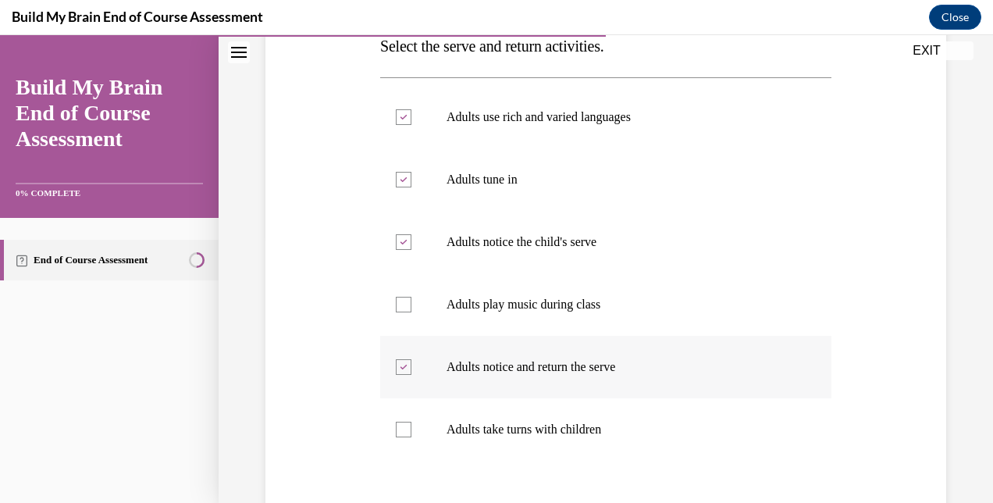
checkbox input "false"
click at [517, 402] on label "Adults take turns with children" at bounding box center [605, 429] width 451 height 62
click at [412, 422] on input "Adults take turns with children" at bounding box center [404, 430] width 16 height 16
checkbox input "true"
click at [519, 392] on label "Adults notice and return the serve" at bounding box center [605, 367] width 451 height 62
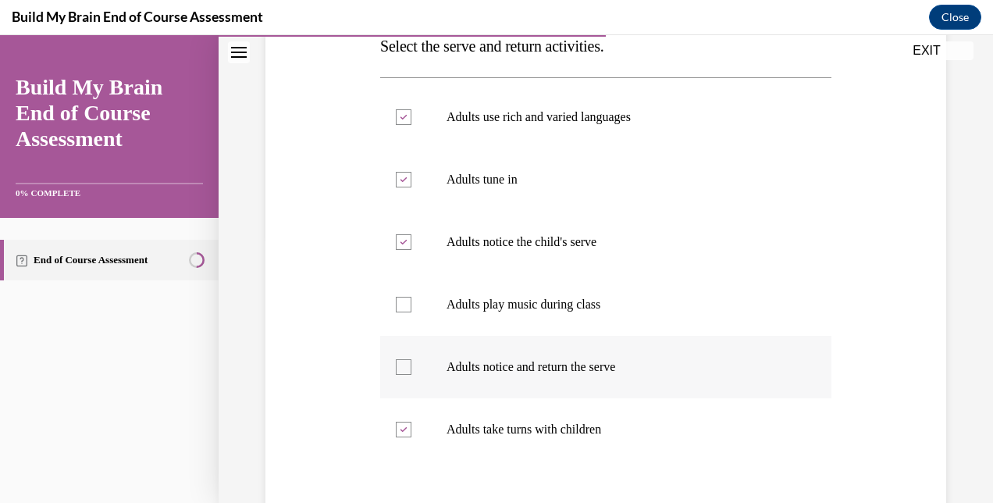
click at [412, 375] on input "Adults notice and return the serve" at bounding box center [404, 367] width 16 height 16
checkbox input "true"
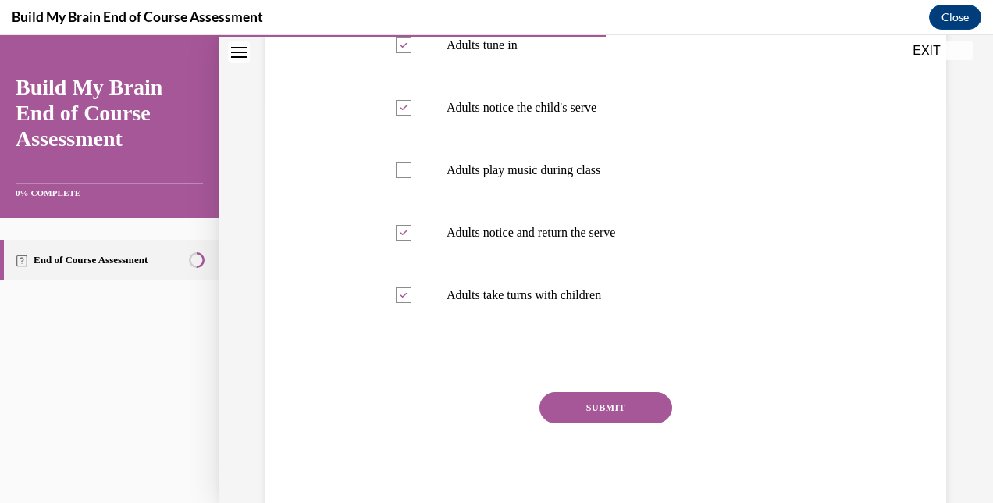
click at [558, 411] on button "SUBMIT" at bounding box center [606, 407] width 133 height 31
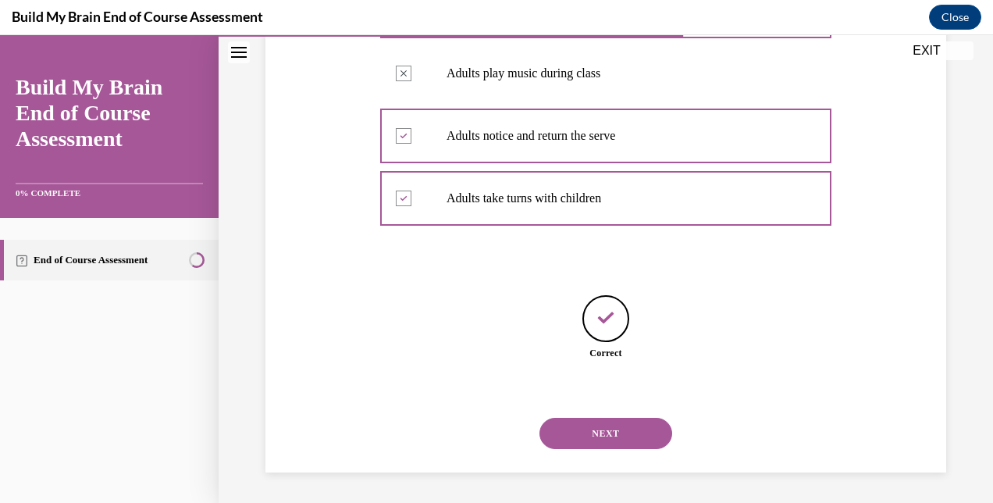
scroll to position [498, 0]
click at [572, 444] on button "NEXT" at bounding box center [606, 433] width 133 height 31
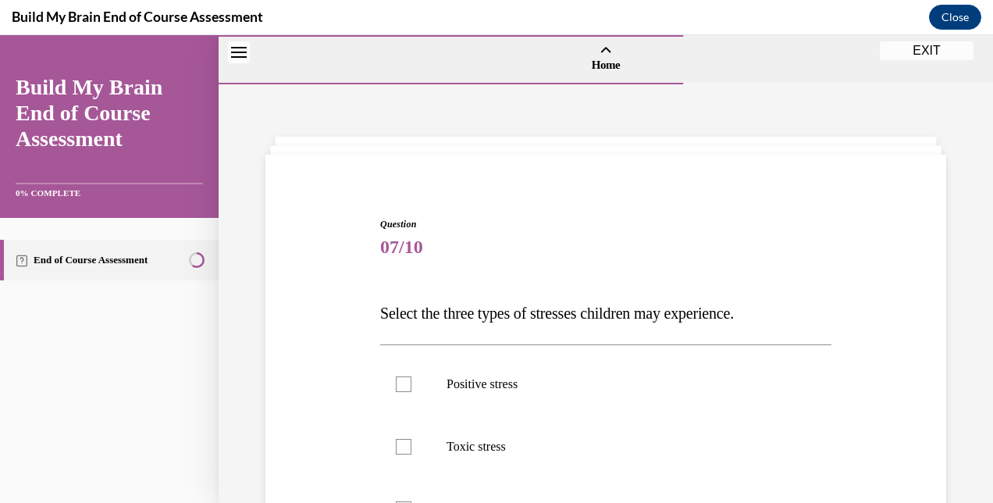
scroll to position [87, 0]
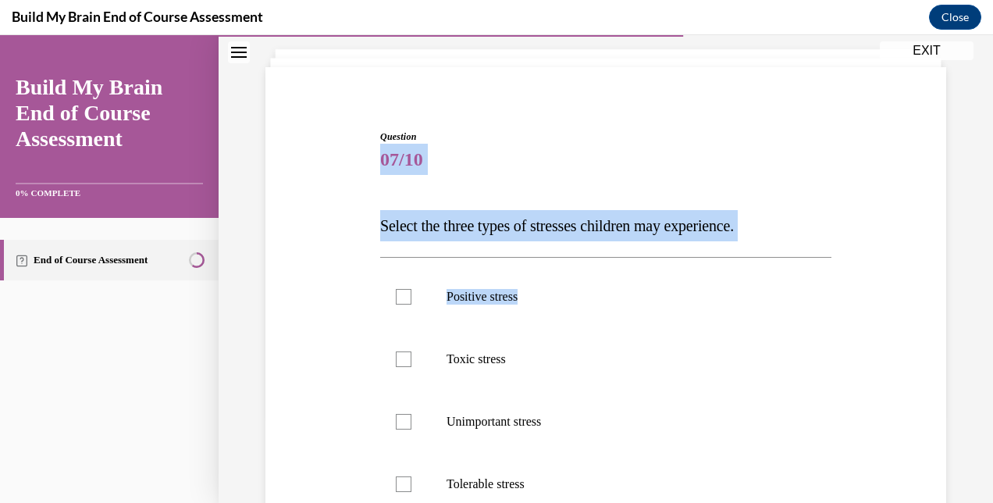
drag, startPoint x: 383, startPoint y: 158, endPoint x: 631, endPoint y: 248, distance: 264.3
click at [631, 248] on div "Question 07/10 Select the three types of stresses children may experience. Posi…" at bounding box center [605, 419] width 451 height 579
click at [361, 209] on div "Question 07/10 Select the three types of stresses children may experience. Posi…" at bounding box center [606, 396] width 689 height 626
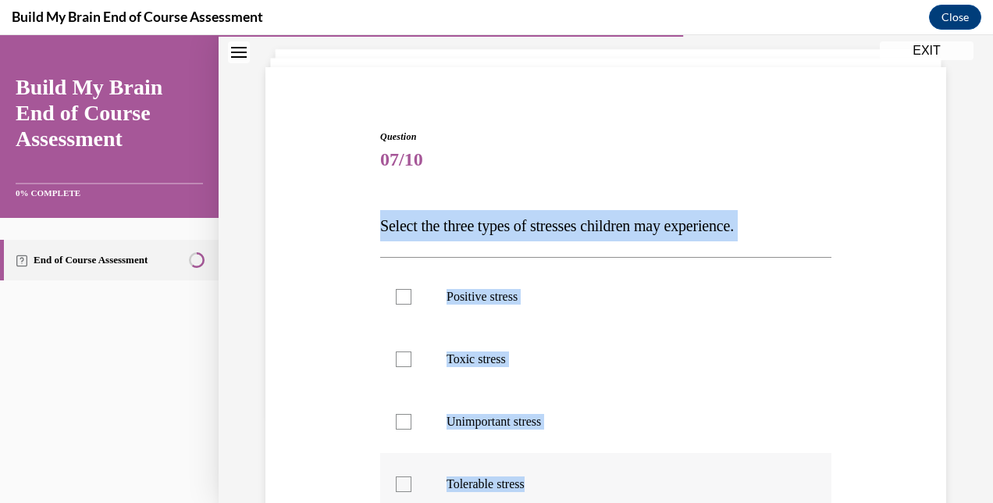
drag, startPoint x: 381, startPoint y: 227, endPoint x: 679, endPoint y: 498, distance: 402.4
click at [679, 498] on div "Question 07/10 Select the three types of stresses children may experience. Posi…" at bounding box center [605, 419] width 451 height 579
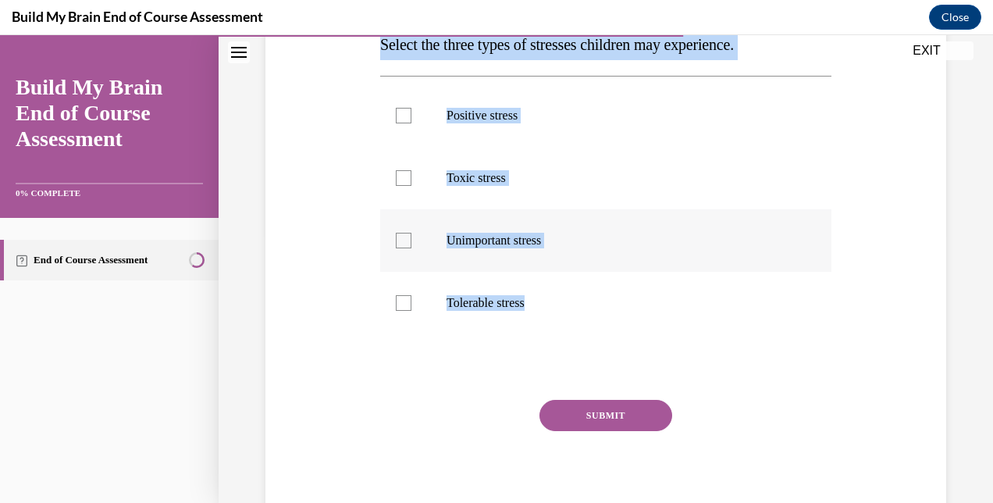
scroll to position [269, 0]
copy div "Select the three types of stresses children may experience. Positive stress Tox…"
click at [533, 109] on p "Positive stress" at bounding box center [620, 115] width 346 height 16
click at [412, 109] on input "Positive stress" at bounding box center [404, 115] width 16 height 16
checkbox input "true"
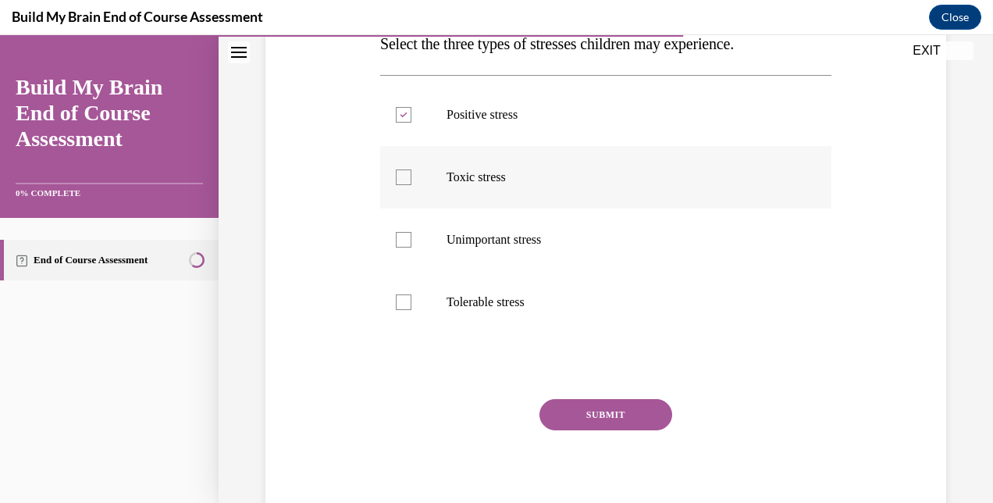
click at [478, 178] on p "Toxic stress" at bounding box center [620, 177] width 346 height 16
click at [412, 178] on input "Toxic stress" at bounding box center [404, 177] width 16 height 16
checkbox input "true"
click at [485, 325] on label "Tolerable stress" at bounding box center [605, 302] width 451 height 62
click at [412, 310] on input "Tolerable stress" at bounding box center [404, 302] width 16 height 16
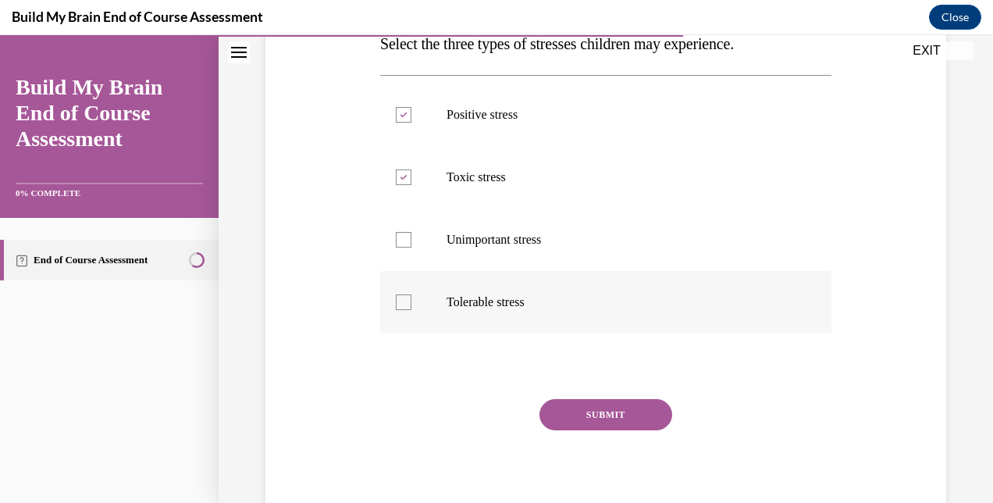
checkbox input "true"
click at [578, 409] on button "SUBMIT" at bounding box center [606, 414] width 133 height 31
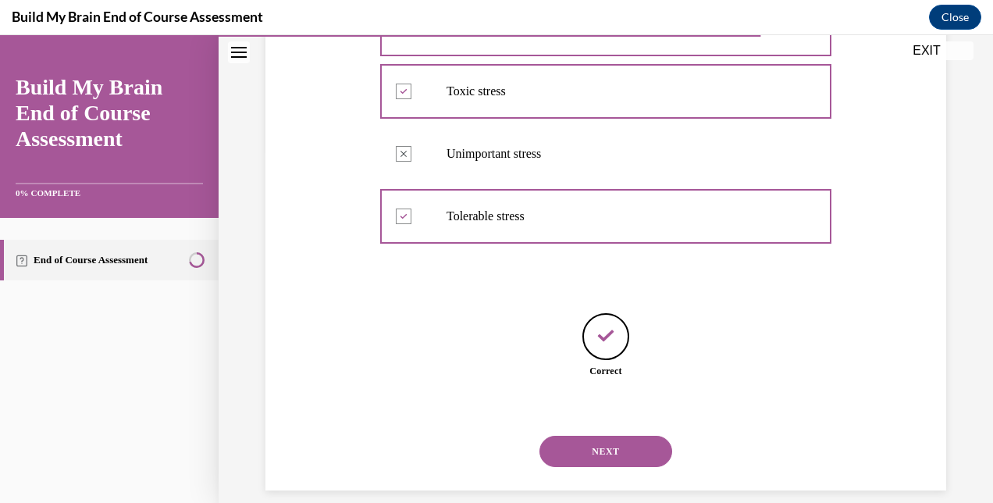
scroll to position [373, 0]
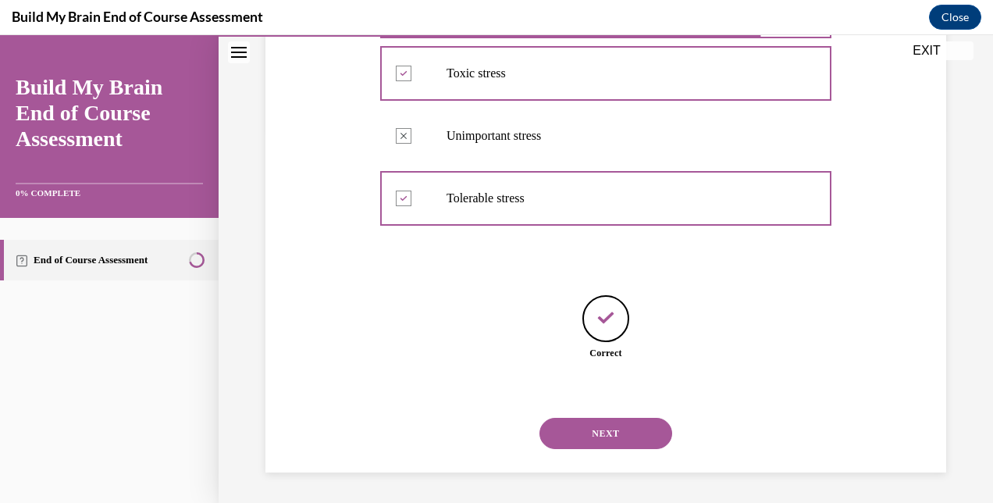
click at [606, 444] on button "NEXT" at bounding box center [606, 433] width 133 height 31
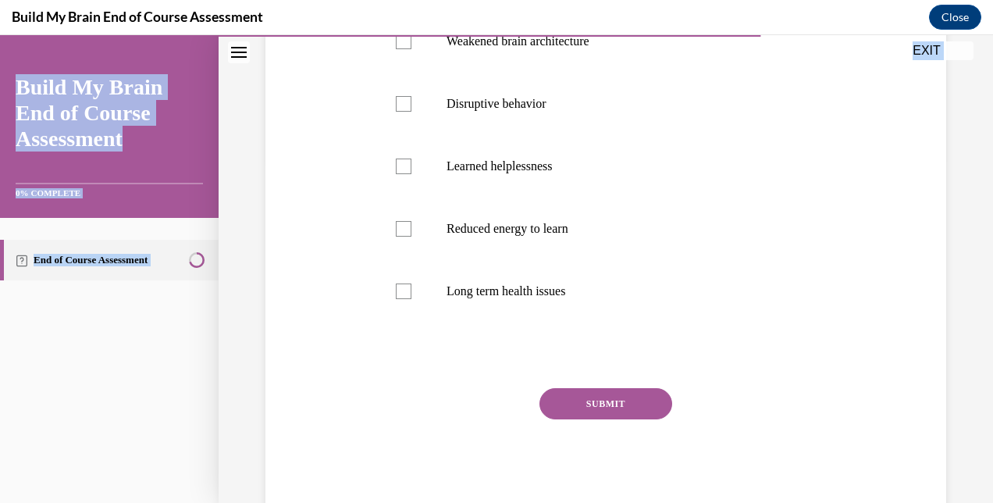
scroll to position [387, 0]
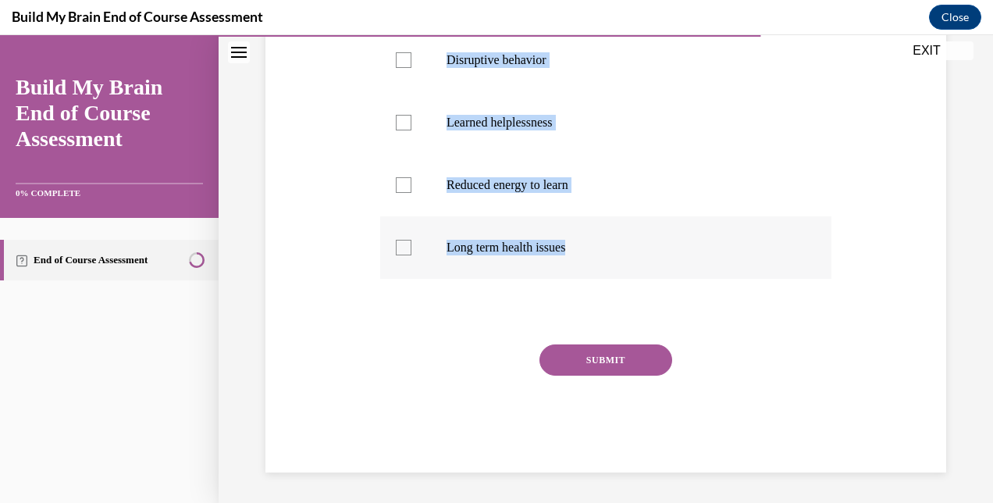
copy div "Select the consequences to prolonged exposure to toxic stress. Weakened brain a…"
drag, startPoint x: 377, startPoint y: 212, endPoint x: 715, endPoint y: 256, distance: 341.0
click at [715, 256] on div "Question 08/10 Select the consequences to prolonged exposure to toxic stress. W…" at bounding box center [605, 139] width 459 height 665
click at [478, 236] on label "Long term health issues" at bounding box center [605, 247] width 451 height 62
click at [412, 240] on input "Long term health issues" at bounding box center [404, 248] width 16 height 16
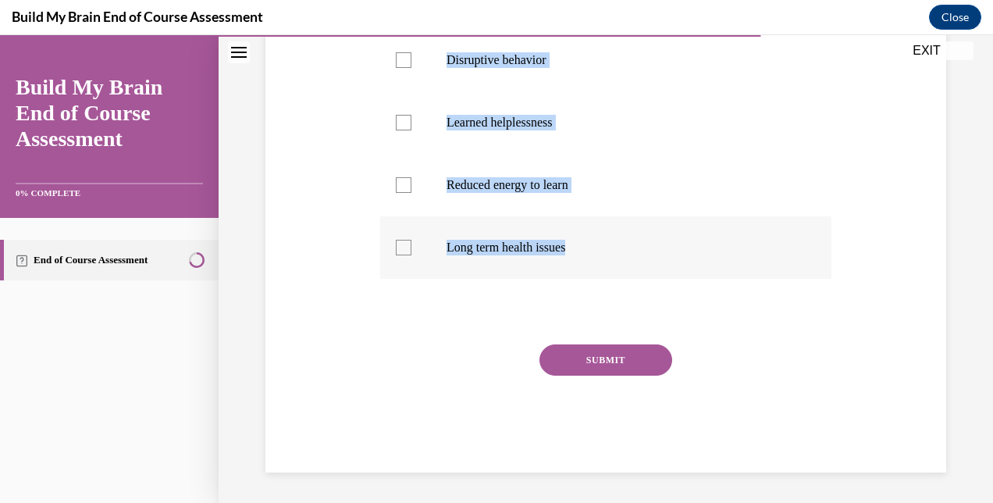
checkbox input "true"
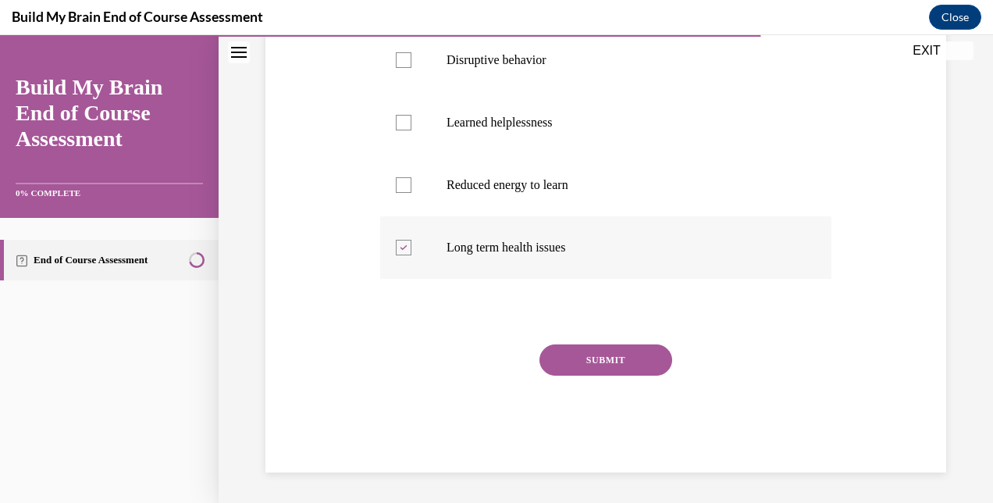
scroll to position [245, 0]
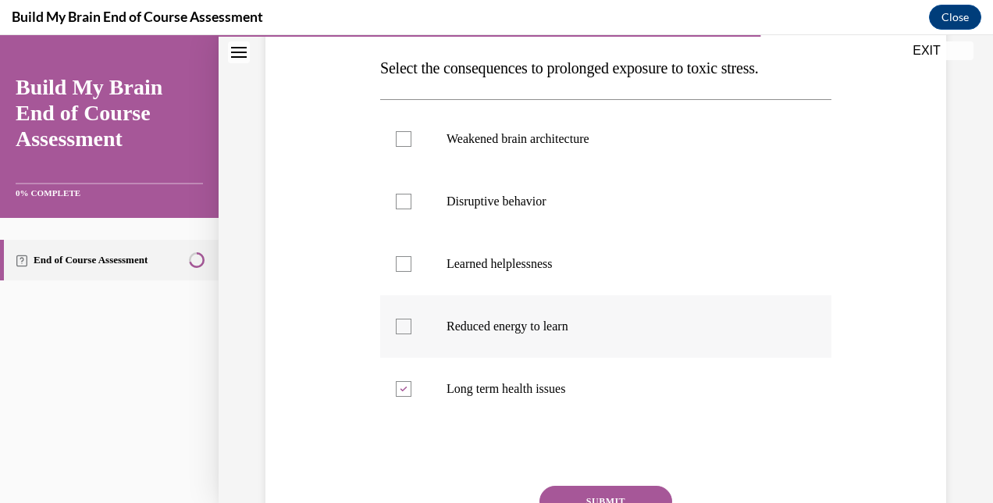
click at [465, 312] on label "Reduced energy to learn" at bounding box center [605, 326] width 451 height 62
click at [412, 319] on input "Reduced energy to learn" at bounding box center [404, 327] width 16 height 16
checkbox input "true"
click at [488, 274] on label "Learned helplessness" at bounding box center [605, 264] width 451 height 62
click at [412, 272] on input "Learned helplessness" at bounding box center [404, 264] width 16 height 16
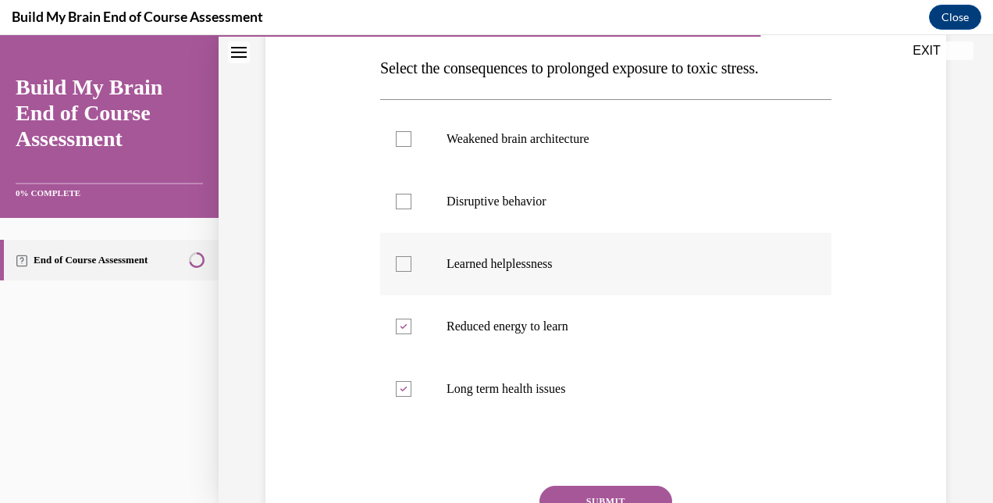
checkbox input "true"
click at [515, 219] on label "Disruptive behavior" at bounding box center [605, 201] width 451 height 62
click at [412, 209] on input "Disruptive behavior" at bounding box center [404, 202] width 16 height 16
checkbox input "true"
click at [537, 159] on label "Weakened brain architecture" at bounding box center [605, 139] width 451 height 62
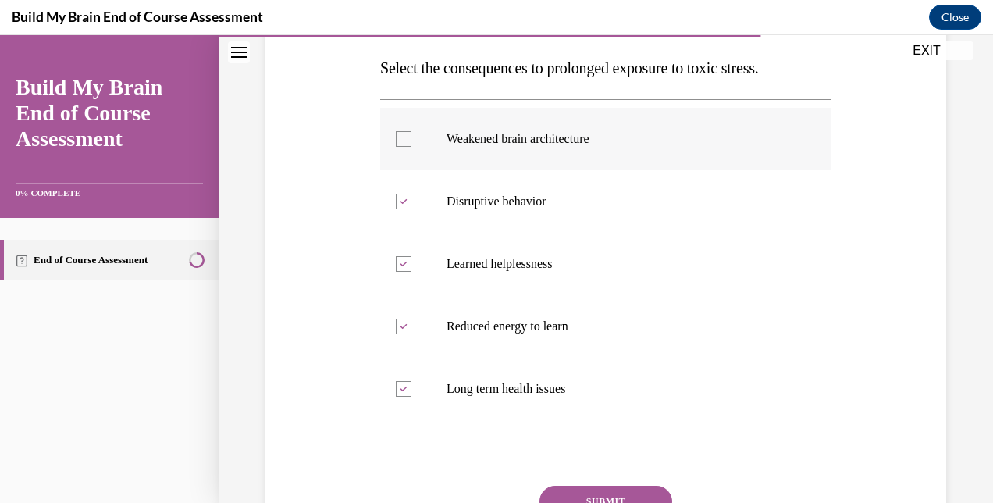
click at [412, 147] on input "Weakened brain architecture" at bounding box center [404, 139] width 16 height 16
checkbox input "true"
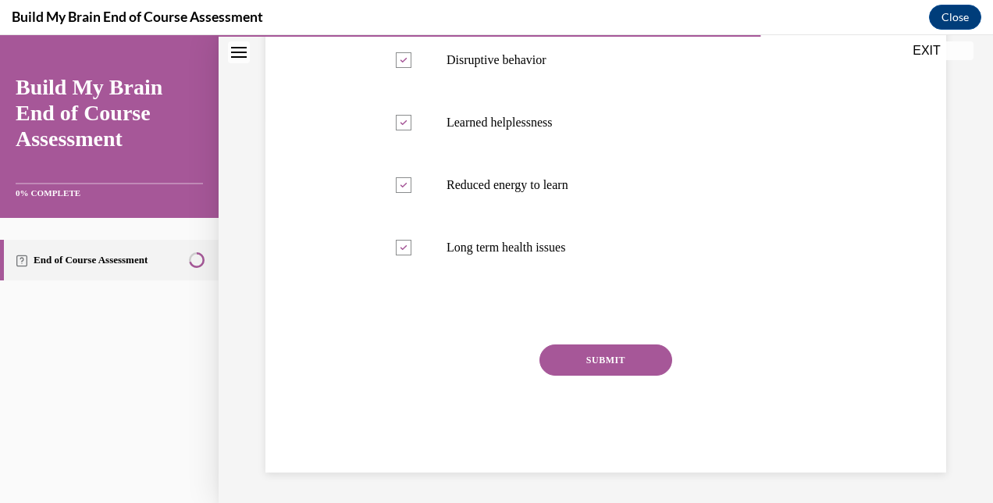
click at [575, 359] on button "SUBMIT" at bounding box center [606, 359] width 133 height 31
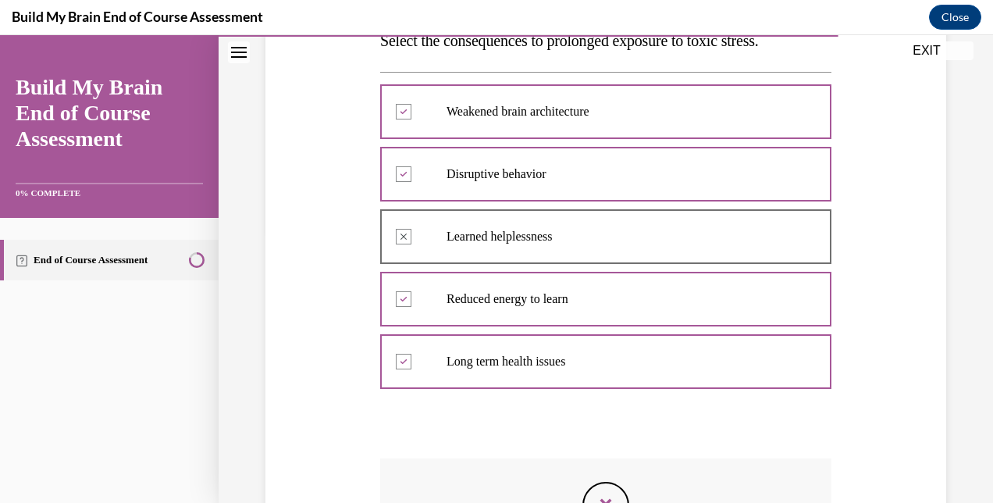
scroll to position [260, 0]
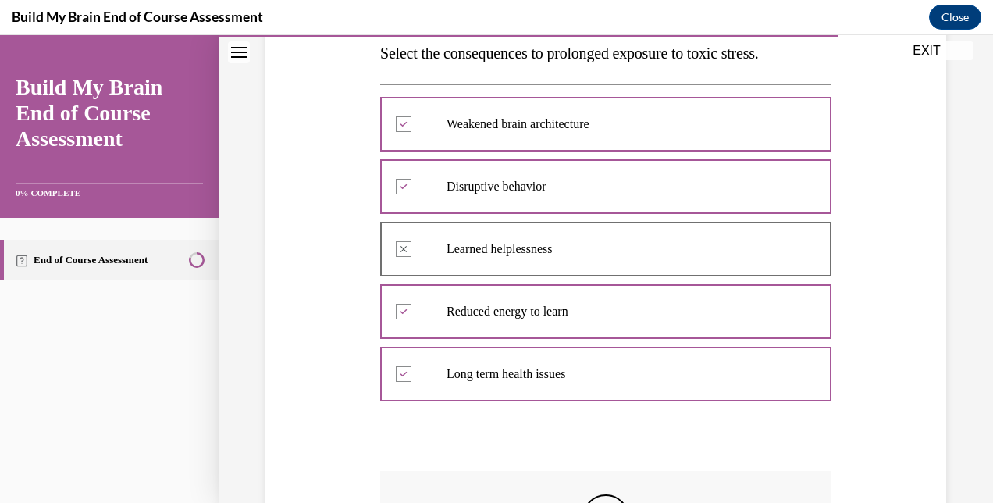
click at [581, 267] on div at bounding box center [605, 249] width 451 height 70
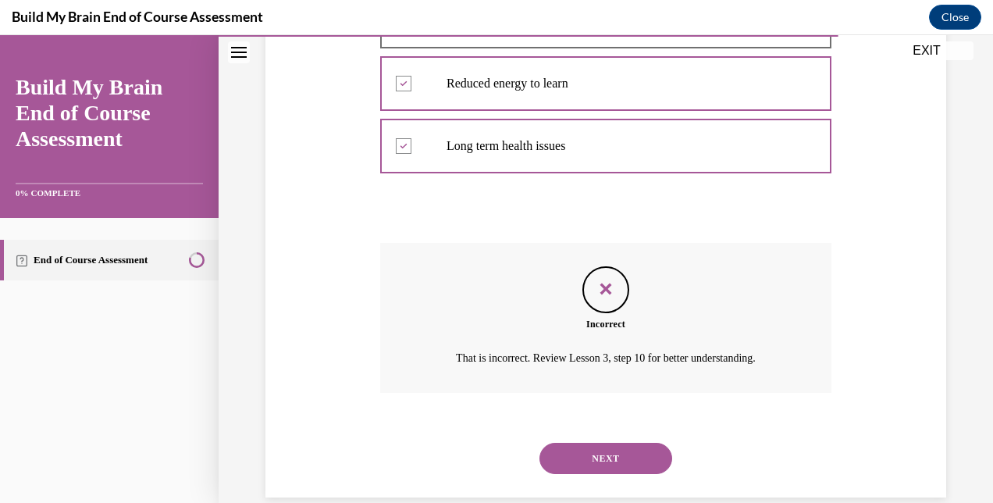
scroll to position [513, 0]
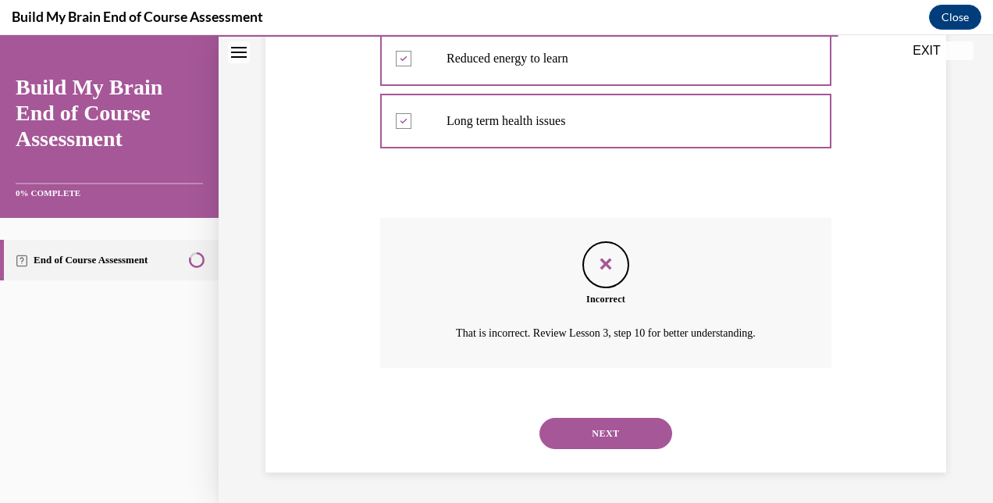
click at [579, 440] on button "NEXT" at bounding box center [606, 433] width 133 height 31
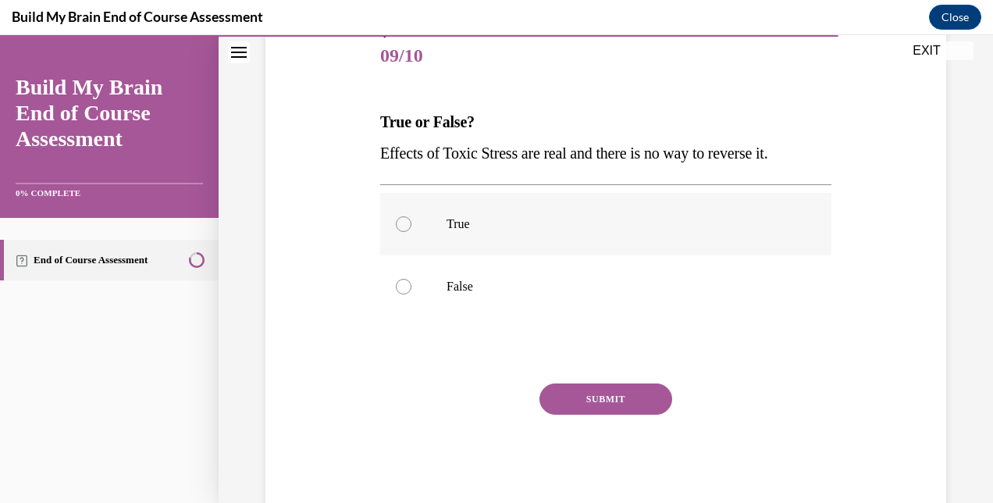
scroll to position [192, 0]
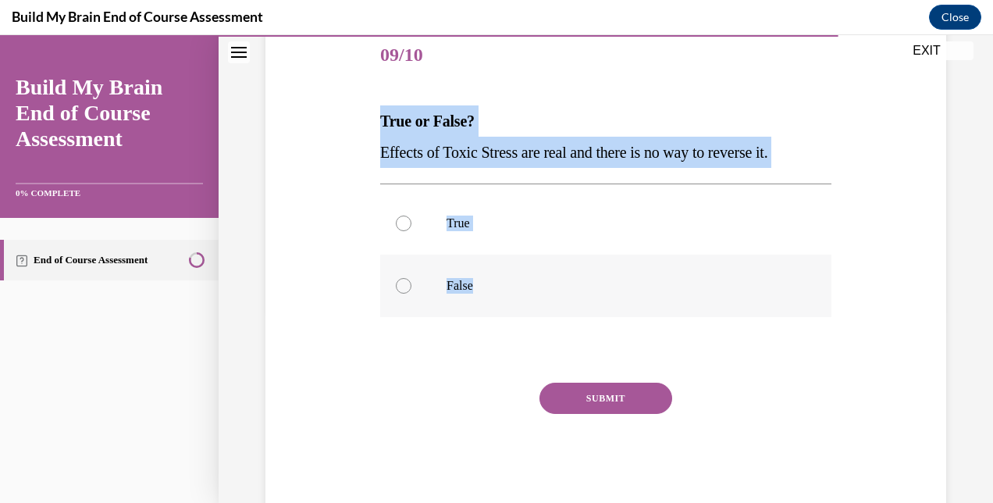
copy div "True or False? Effects of Toxic Stress are real and there is no way to reverse …"
drag, startPoint x: 380, startPoint y: 116, endPoint x: 593, endPoint y: 301, distance: 283.4
click at [593, 301] on div "Question 09/10 True or False? Effects of Toxic Stress are real and there is no …" at bounding box center [605, 268] width 451 height 486
click at [480, 292] on p "False" at bounding box center [620, 286] width 346 height 16
click at [412, 292] on input "False" at bounding box center [404, 286] width 16 height 16
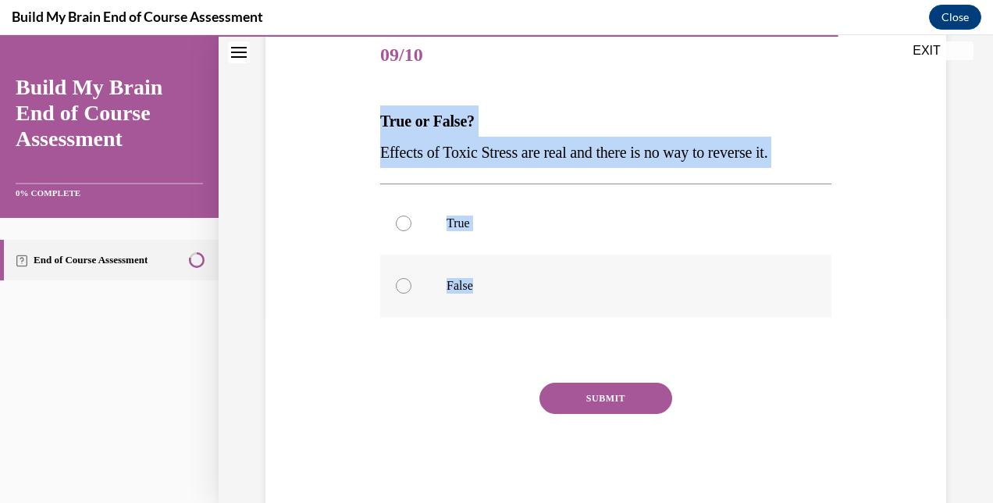
radio input "true"
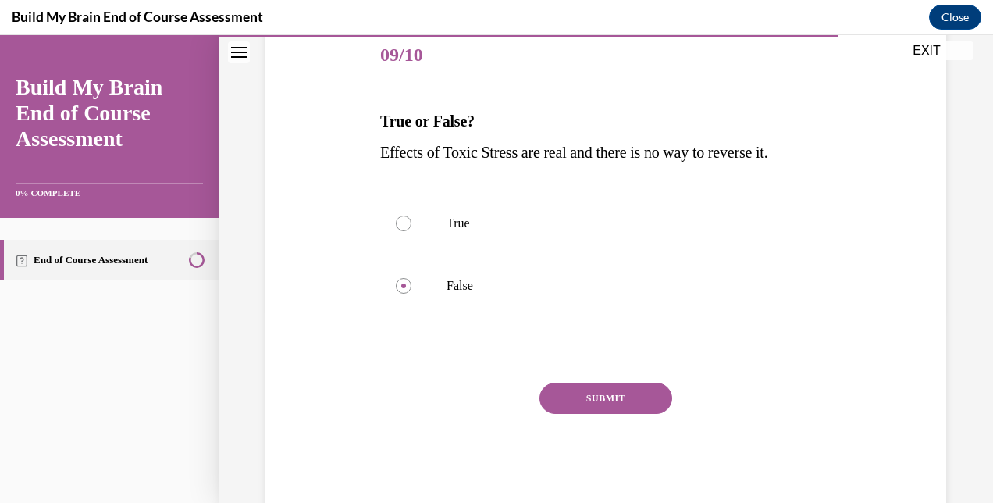
click at [563, 398] on button "SUBMIT" at bounding box center [606, 398] width 133 height 31
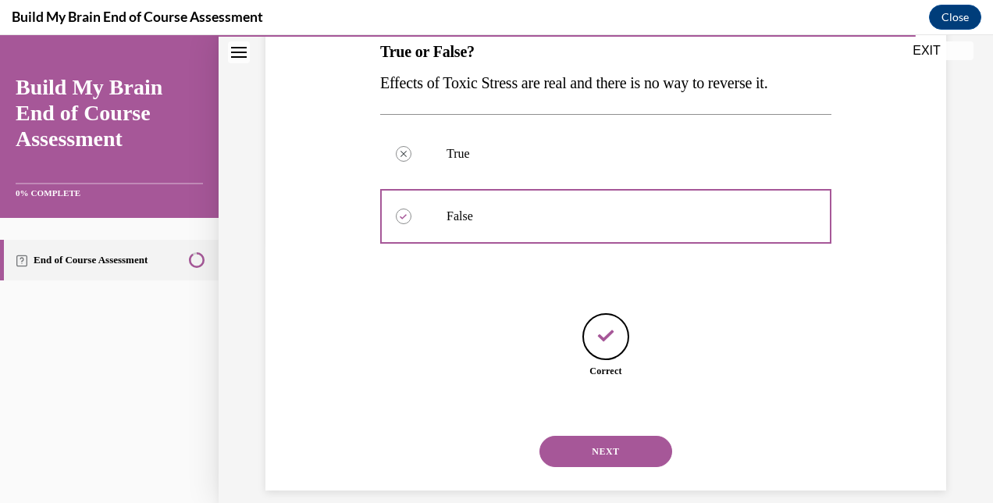
scroll to position [280, 0]
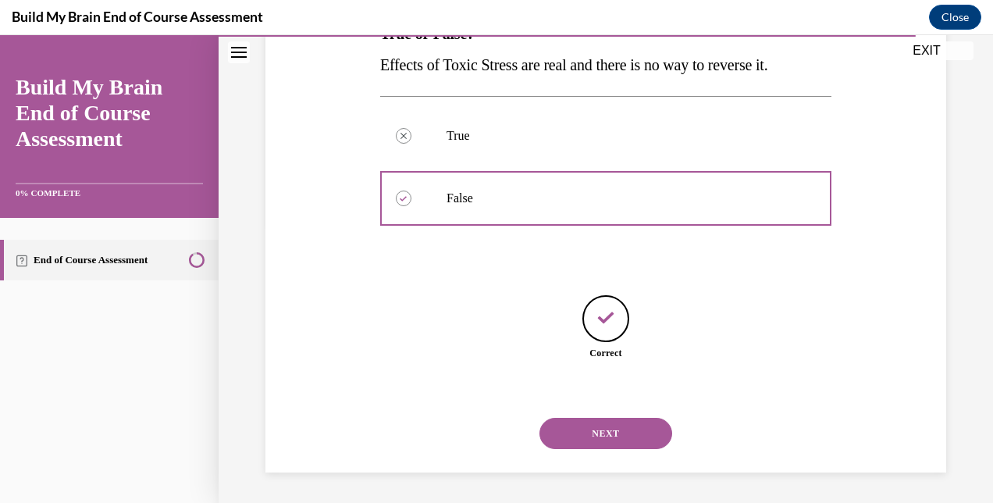
click at [576, 439] on button "NEXT" at bounding box center [606, 433] width 133 height 31
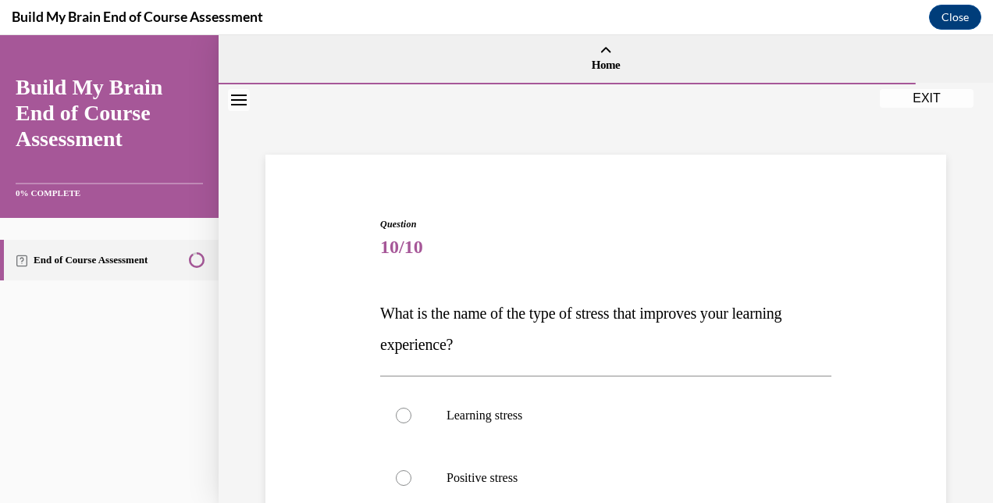
scroll to position [173, 0]
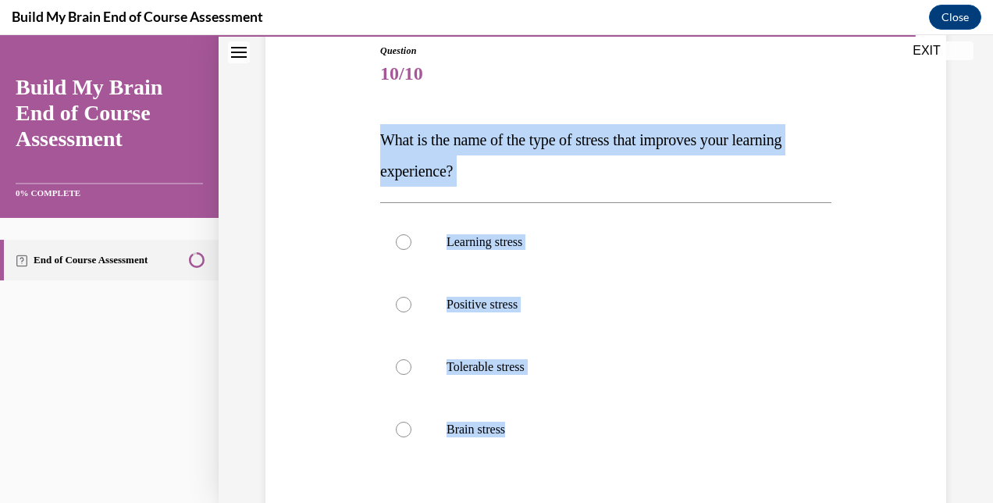
copy div "What is the name of the type of stress that improves your learning experience? …"
drag, startPoint x: 376, startPoint y: 134, endPoint x: 569, endPoint y: 486, distance: 401.6
click at [569, 486] on div "Question 10/10 What is the name of the type of stress that improves your learni…" at bounding box center [605, 337] width 459 height 634
click at [515, 298] on p "Positive stress" at bounding box center [620, 305] width 346 height 16
click at [412, 298] on input "Positive stress" at bounding box center [404, 305] width 16 height 16
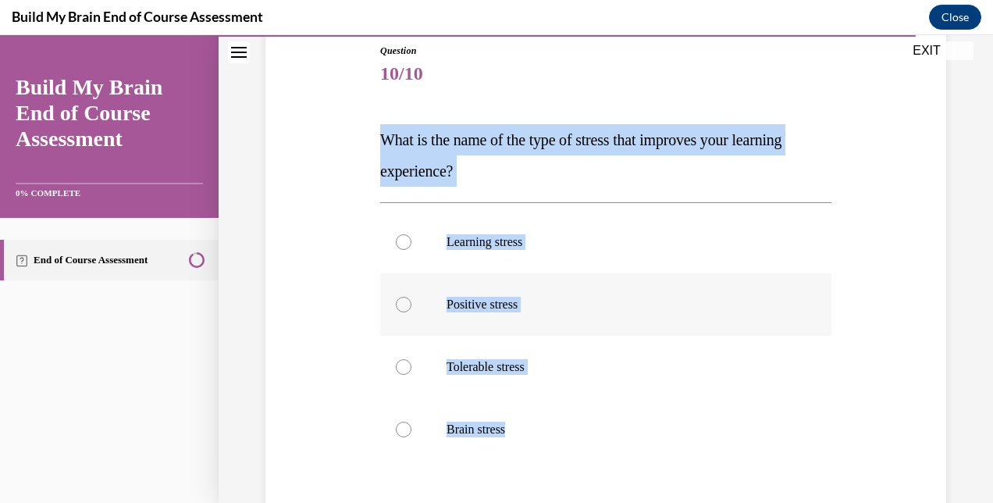
radio input "true"
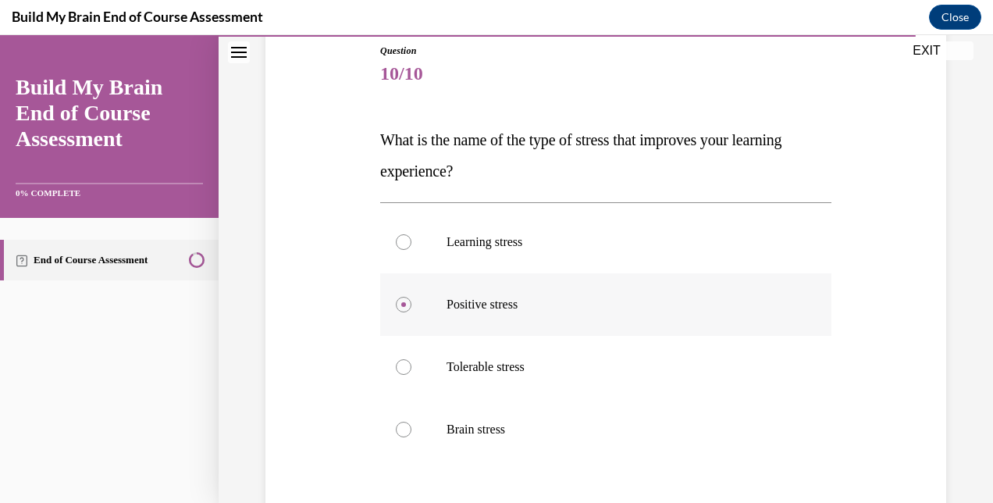
scroll to position [355, 0]
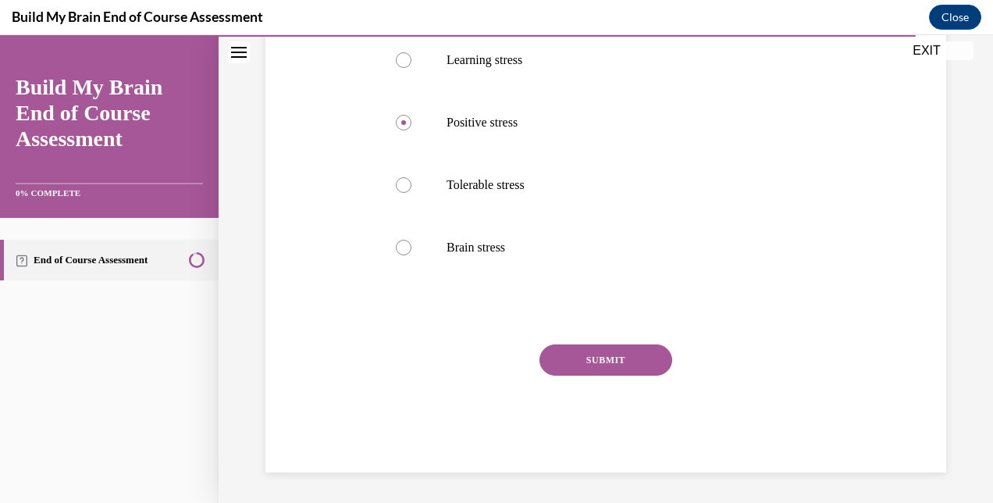
click at [565, 352] on button "SUBMIT" at bounding box center [606, 359] width 133 height 31
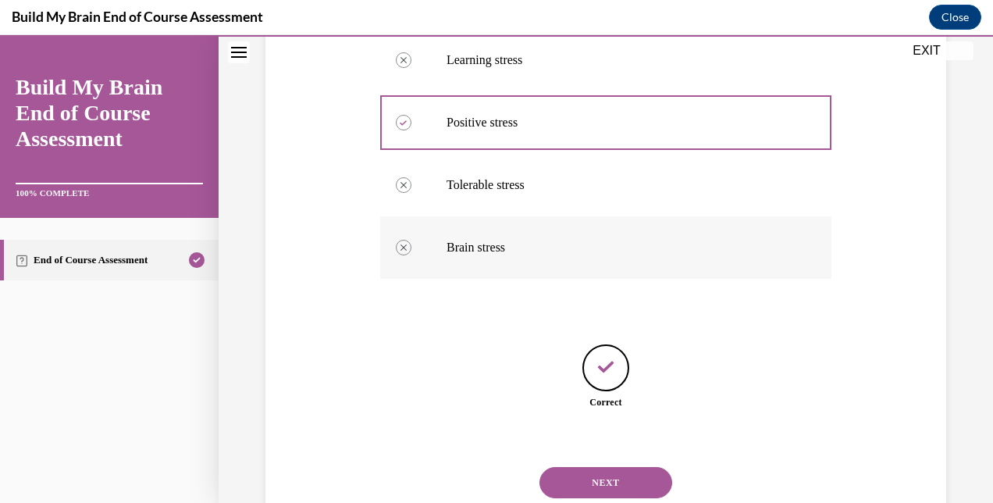
scroll to position [405, 0]
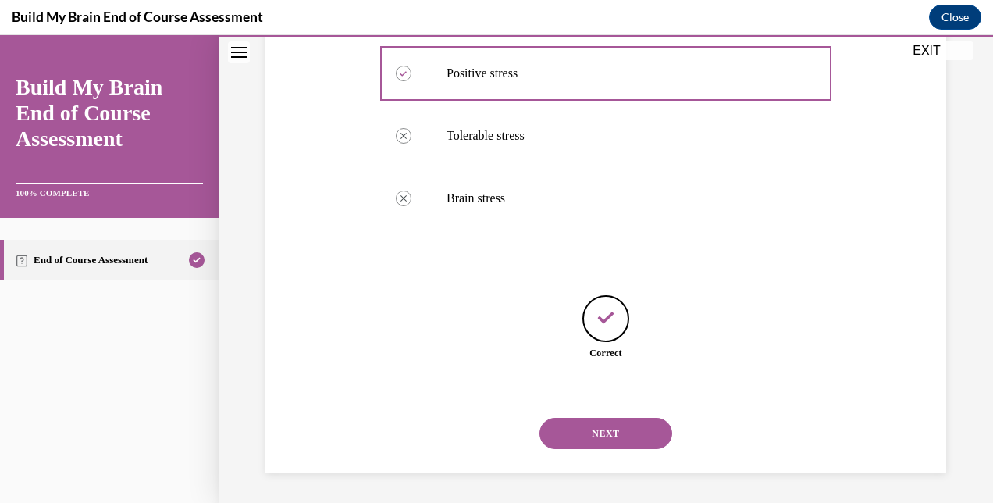
click at [577, 426] on button "NEXT" at bounding box center [606, 433] width 133 height 31
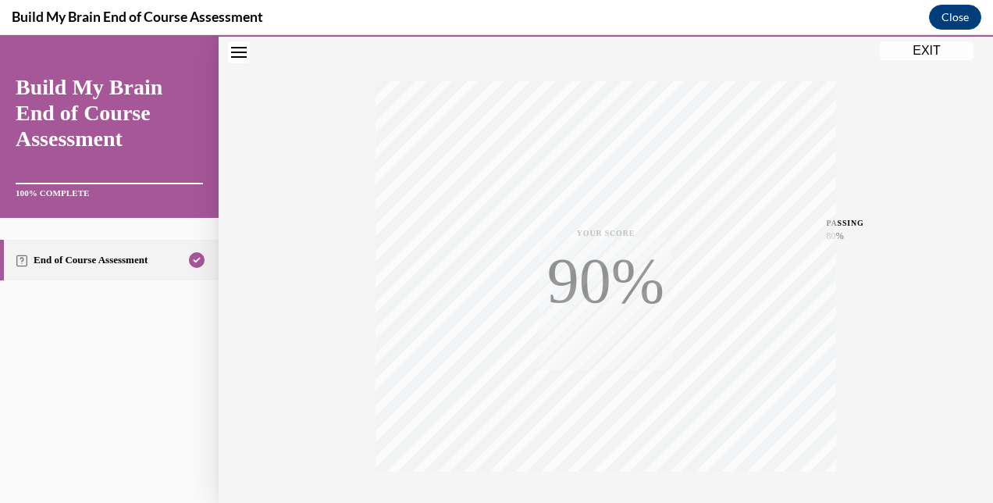
scroll to position [332, 0]
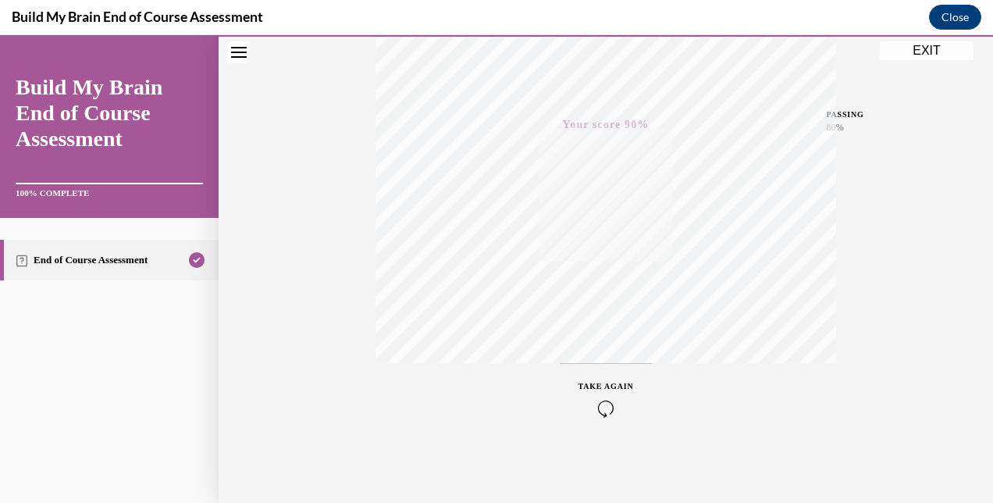
click at [916, 63] on div "Quiz Results PASSING 80% Your score 90% Passed PASSING 80% Your score Your scor…" at bounding box center [606, 127] width 775 height 751
click at [914, 48] on button "EXIT" at bounding box center [927, 50] width 94 height 19
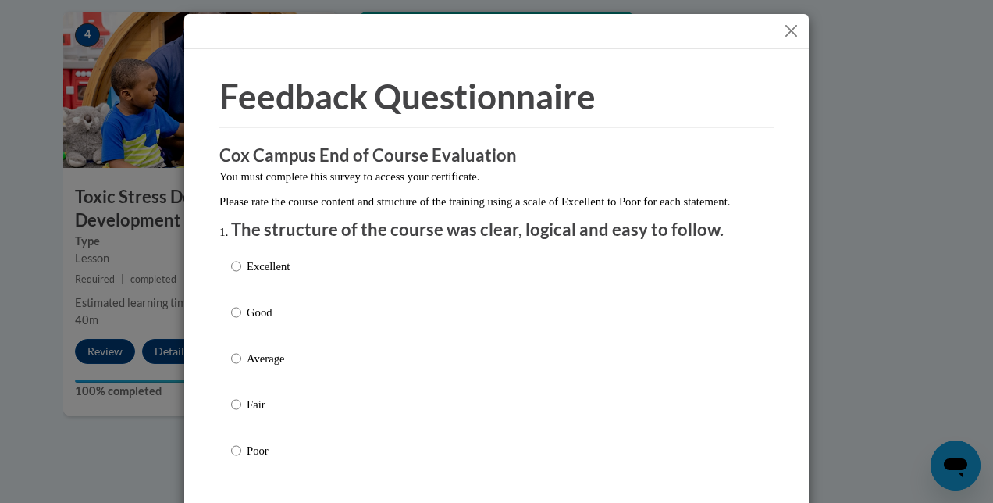
scroll to position [74, 0]
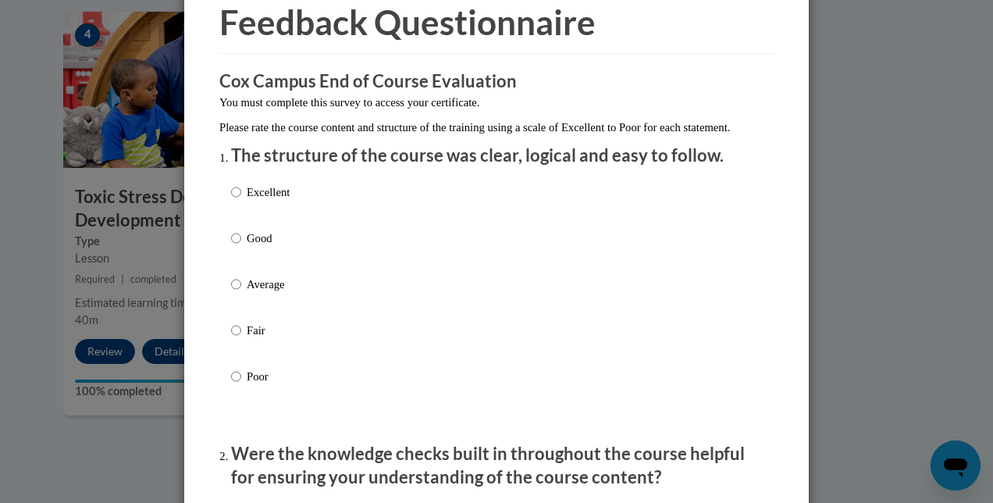
click at [444, 212] on div "Excellent Good Average Fair Poor" at bounding box center [496, 303] width 531 height 255
click at [301, 193] on div "Excellent Good Average Fair Poor" at bounding box center [496, 303] width 531 height 255
click at [283, 199] on div "Excellent Good Average Fair Poor" at bounding box center [260, 297] width 59 height 242
click at [262, 201] on p "Excellent" at bounding box center [268, 192] width 43 height 17
click at [241, 201] on input "Excellent" at bounding box center [236, 192] width 10 height 17
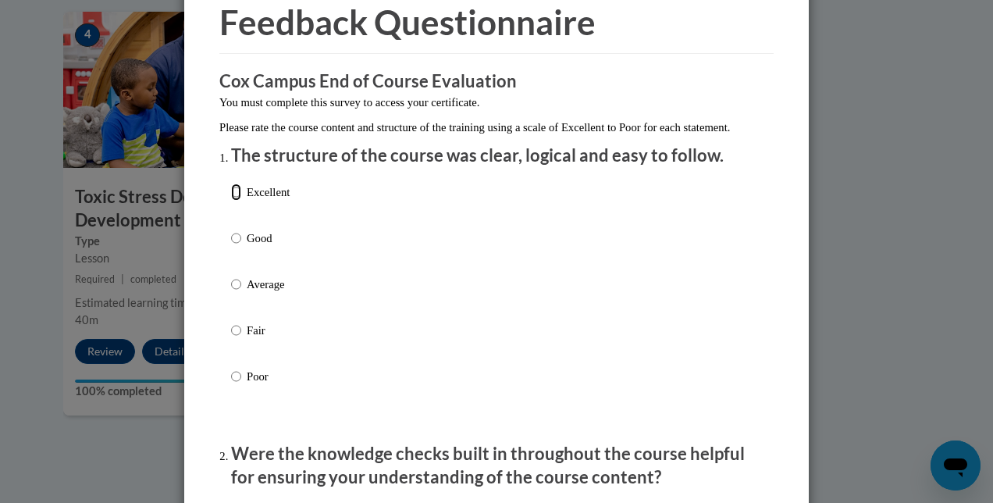
radio input "true"
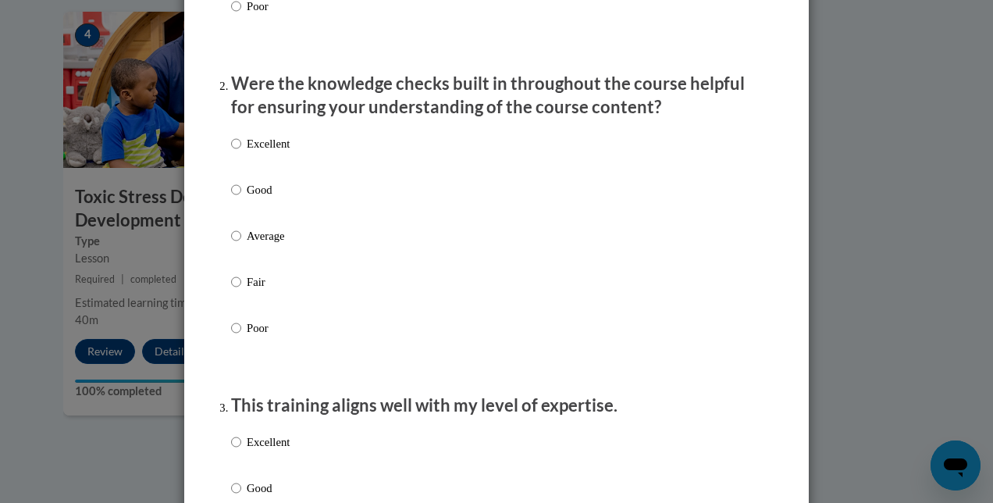
click at [244, 169] on label "Excellent" at bounding box center [260, 156] width 59 height 42
click at [241, 152] on input "Excellent" at bounding box center [236, 143] width 10 height 17
radio input "true"
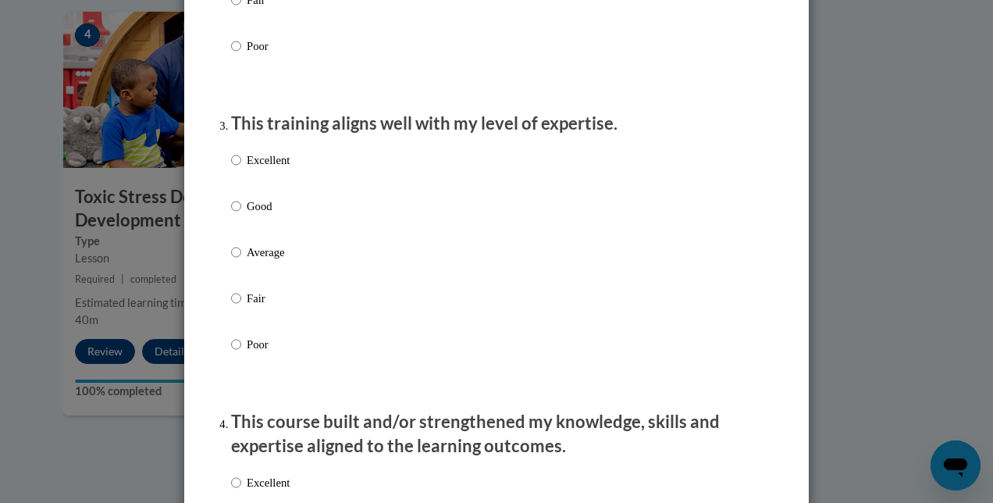
click at [255, 169] on p "Excellent" at bounding box center [268, 159] width 43 height 17
click at [241, 169] on input "Excellent" at bounding box center [236, 159] width 10 height 17
radio input "true"
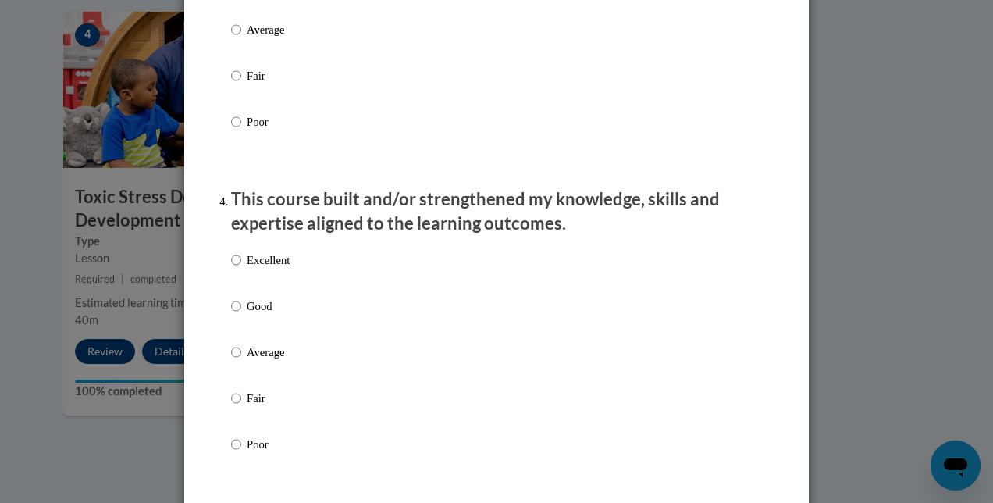
scroll to position [962, 0]
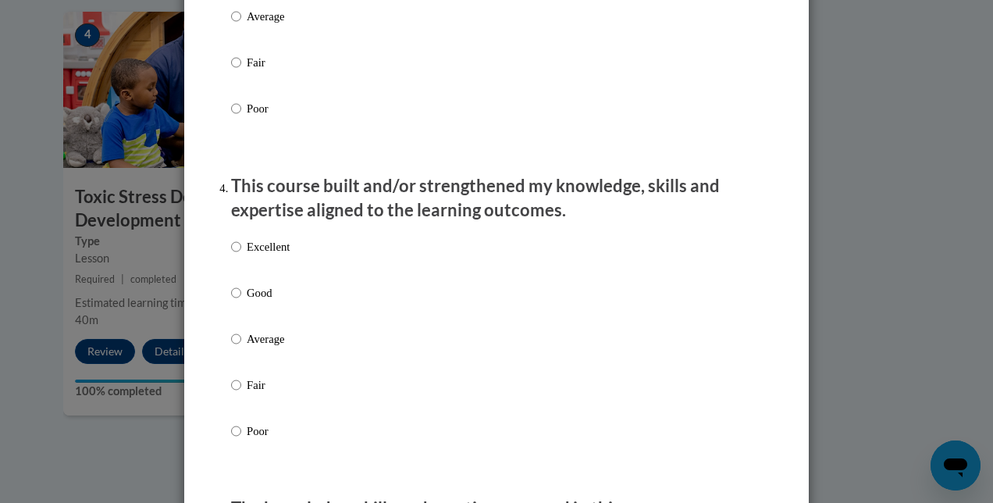
click at [273, 255] on p "Excellent" at bounding box center [268, 246] width 43 height 17
click at [241, 255] on input "Excellent" at bounding box center [236, 246] width 10 height 17
radio input "true"
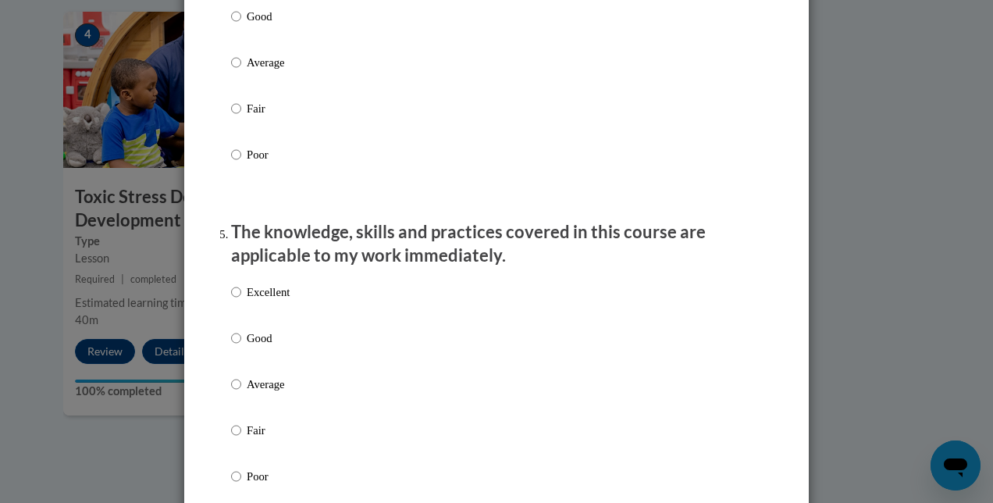
scroll to position [1239, 0]
click at [267, 323] on label "Excellent" at bounding box center [260, 304] width 59 height 42
click at [241, 300] on input "Excellent" at bounding box center [236, 291] width 10 height 17
radio input "true"
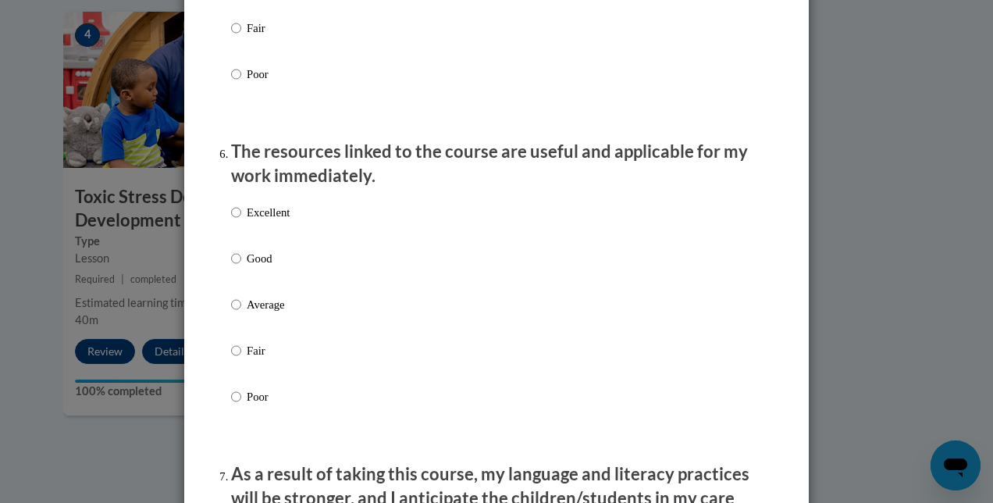
scroll to position [1641, 0]
click at [319, 241] on div "Excellent Good Average Fair Poor" at bounding box center [496, 322] width 531 height 255
click at [283, 236] on label "Excellent" at bounding box center [260, 224] width 59 height 42
click at [241, 220] on input "Excellent" at bounding box center [236, 211] width 10 height 17
radio input "true"
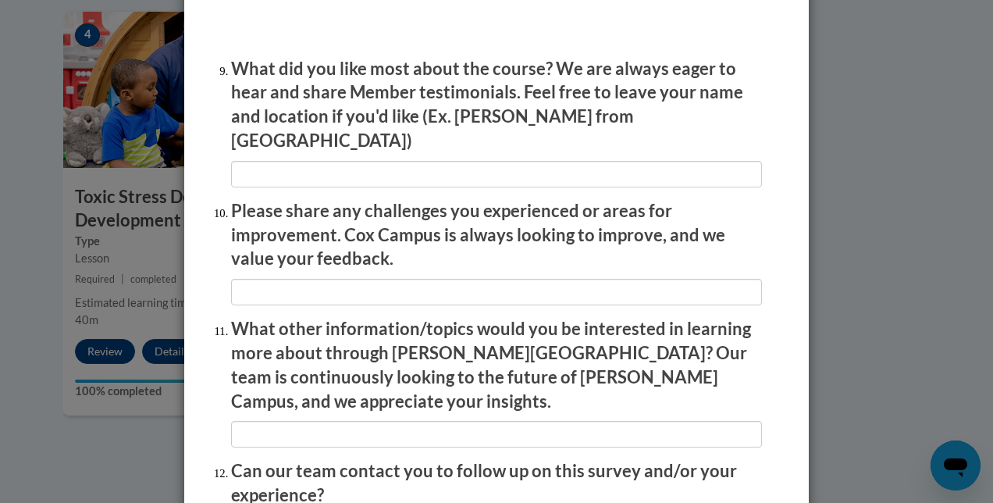
scroll to position [2744, 0]
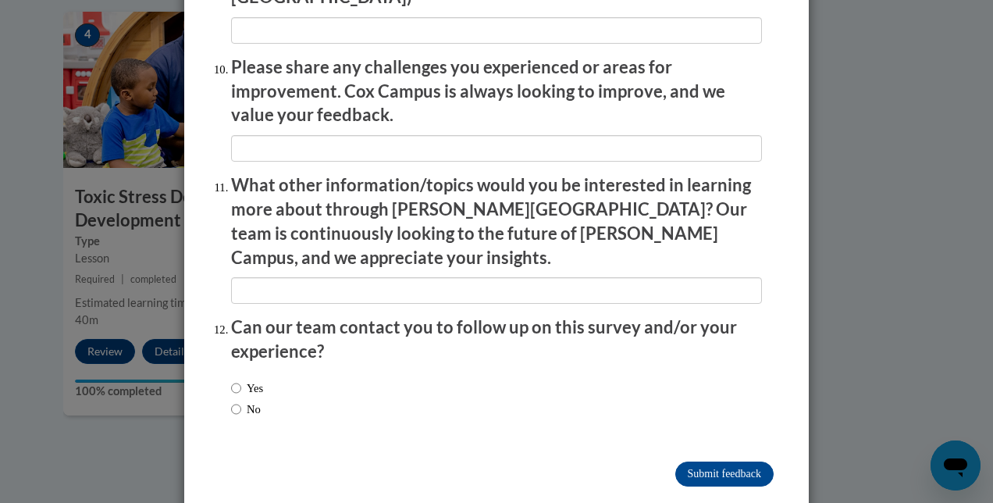
click at [248, 401] on label "No" at bounding box center [246, 409] width 30 height 17
click at [241, 401] on input "No" at bounding box center [236, 409] width 10 height 17
radio input "true"
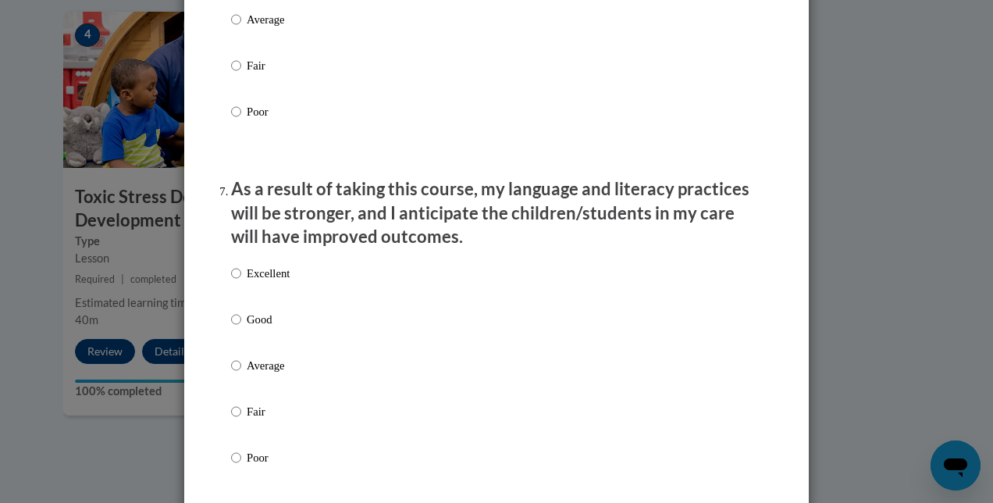
scroll to position [1926, 0]
click at [258, 282] on p "Excellent" at bounding box center [268, 273] width 43 height 17
click at [241, 282] on input "Excellent" at bounding box center [236, 273] width 10 height 17
radio input "true"
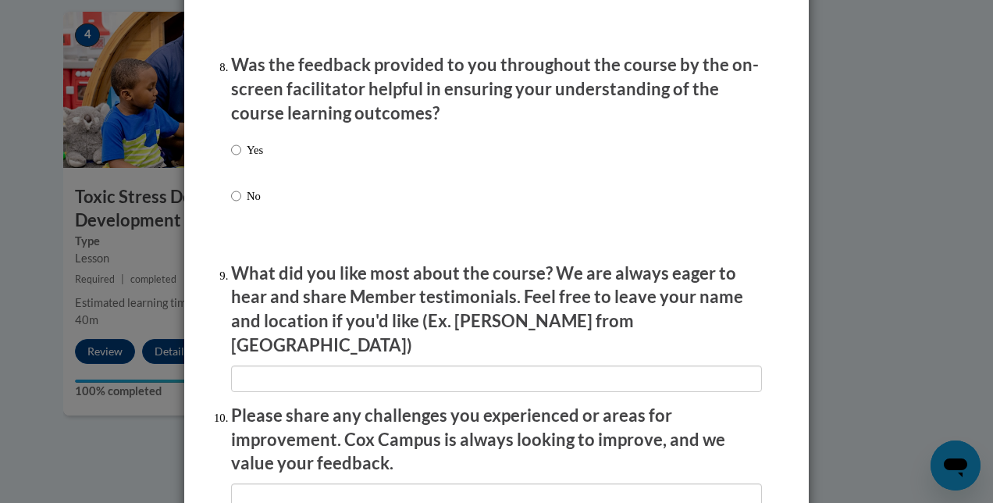
scroll to position [2396, 0]
click at [247, 156] on p "Yes" at bounding box center [255, 149] width 16 height 17
click at [241, 156] on input "Yes" at bounding box center [236, 149] width 10 height 17
radio input "true"
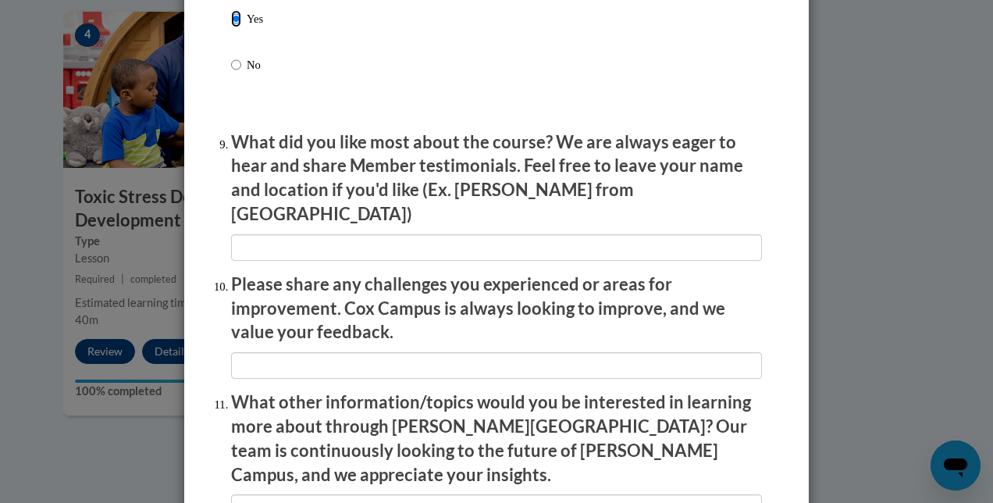
scroll to position [2527, 0]
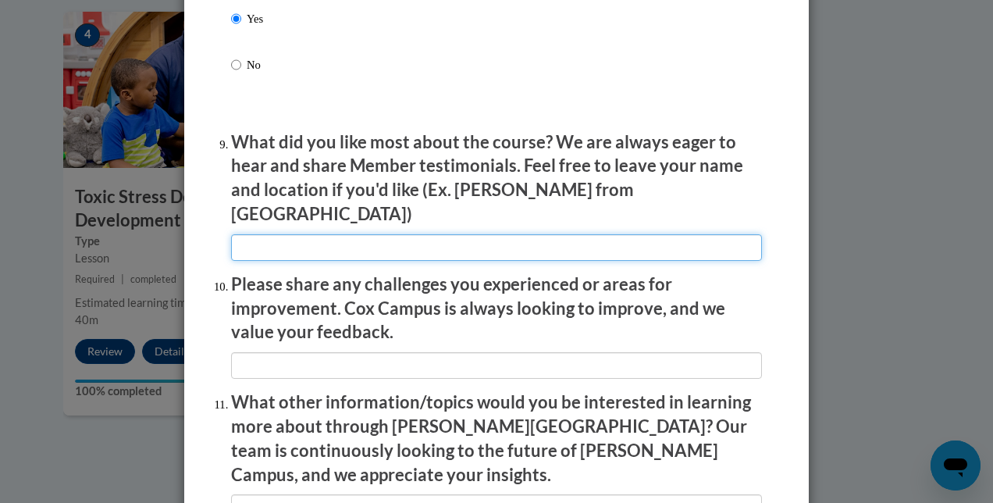
click at [422, 236] on input "textbox" at bounding box center [496, 247] width 531 height 27
type input "T"
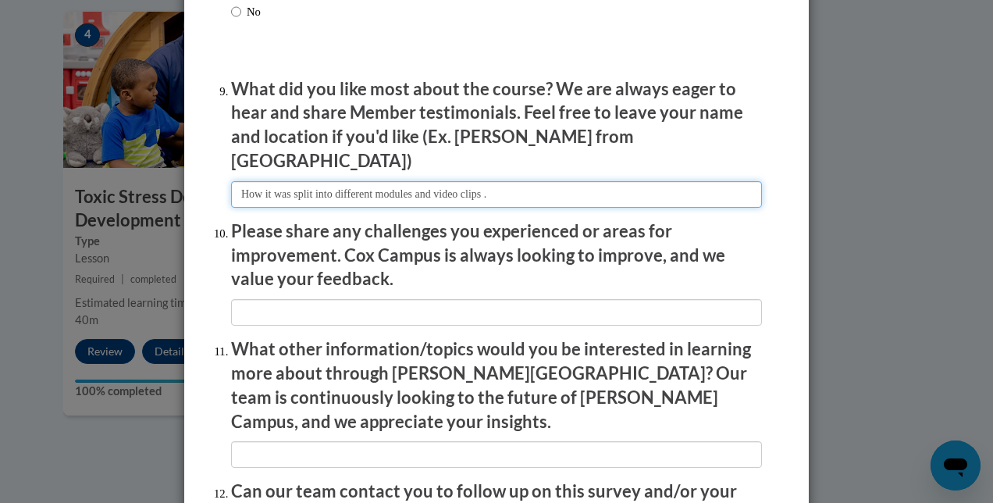
scroll to position [2582, 0]
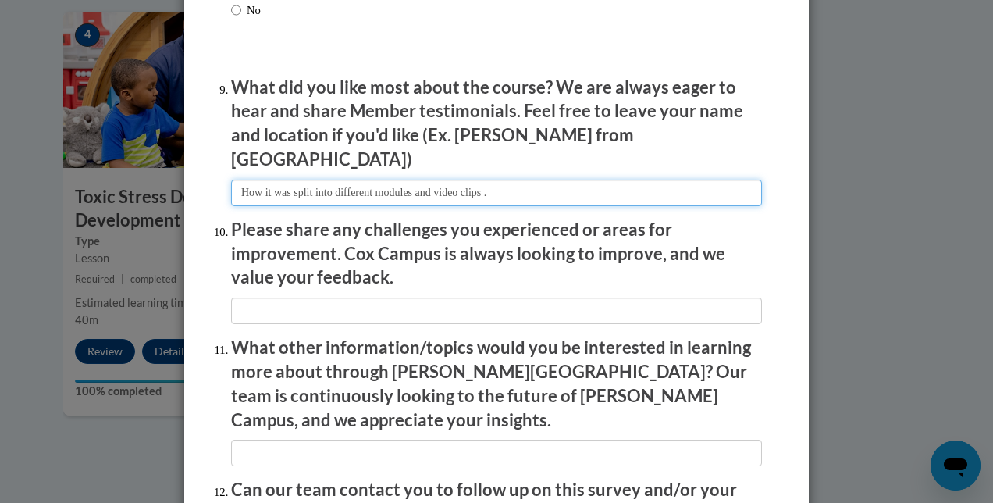
type input "How it was split into different modules and video clips ."
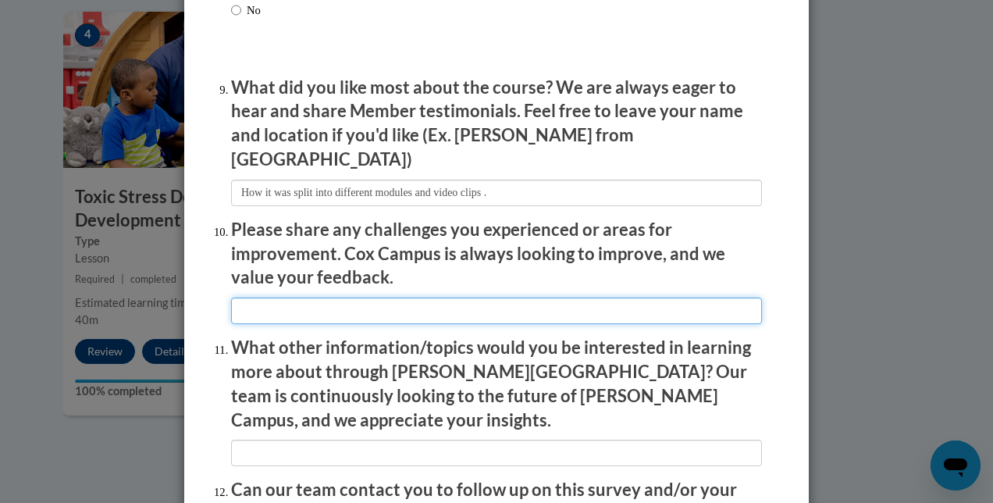
click at [358, 308] on input "textbox" at bounding box center [496, 311] width 531 height 27
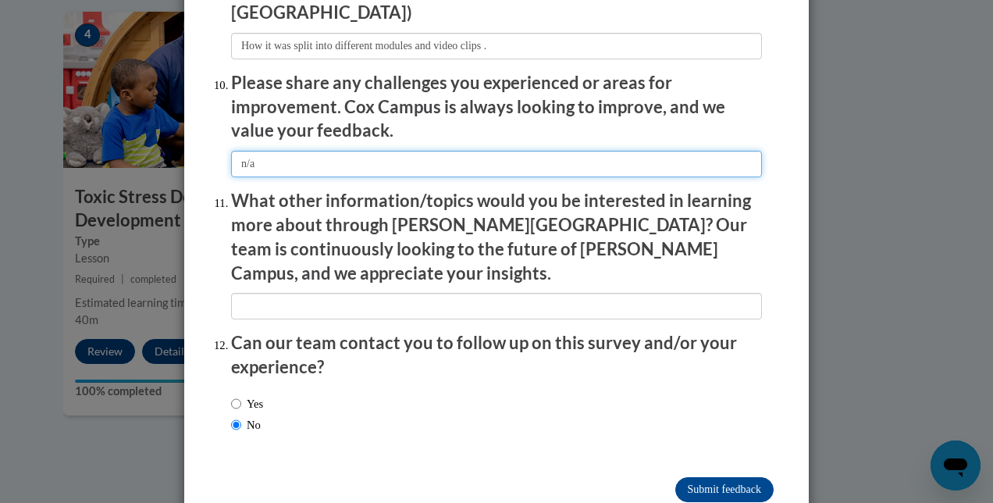
scroll to position [2729, 0]
type input "n/a"
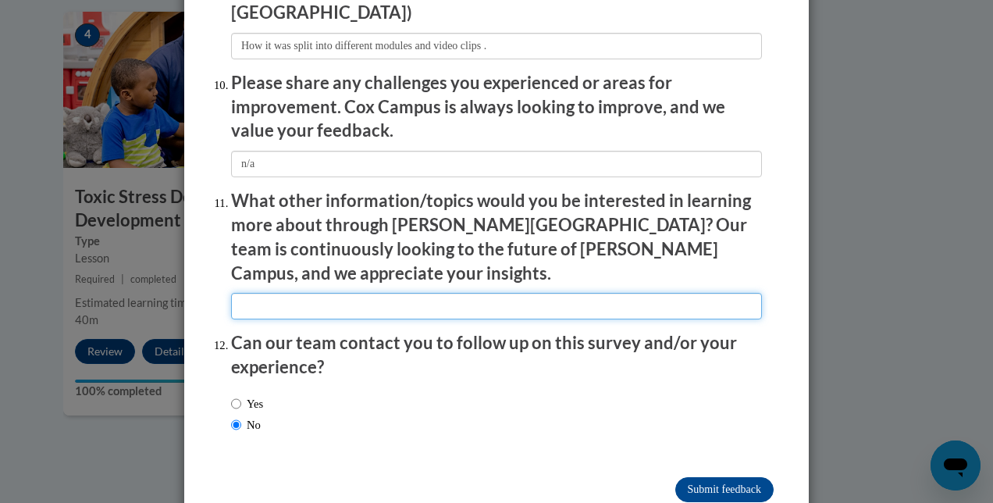
click at [360, 293] on input "textbox" at bounding box center [496, 306] width 531 height 27
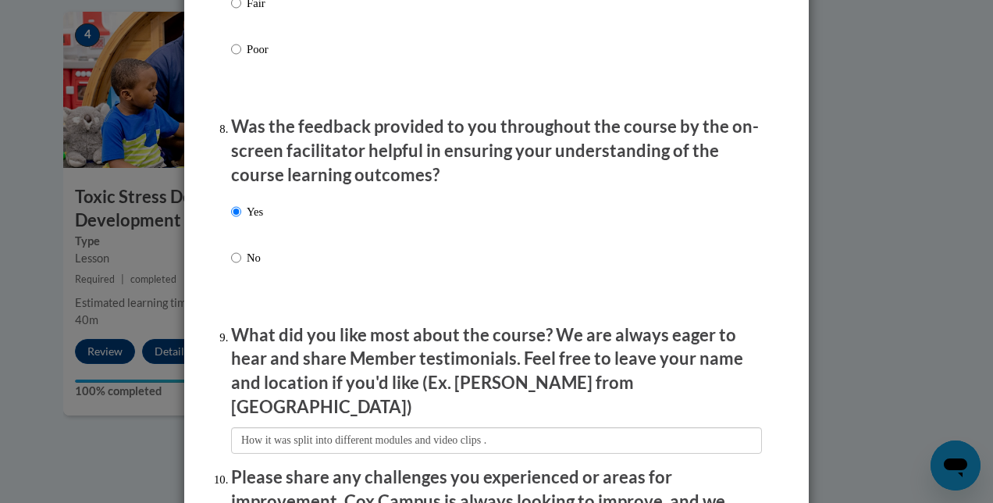
scroll to position [2744, 0]
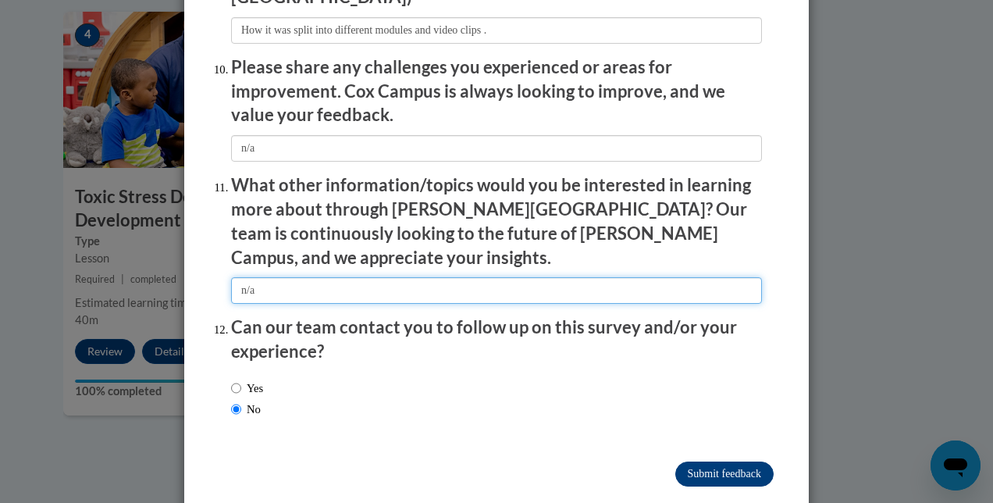
type input "n/a"
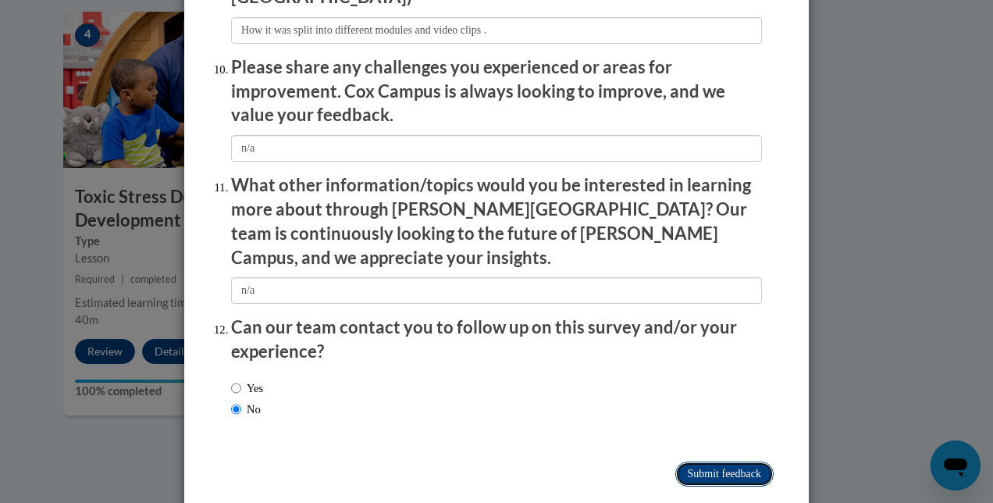
click at [688, 462] on input "Submit feedback" at bounding box center [724, 474] width 98 height 25
